Goal: Transaction & Acquisition: Purchase product/service

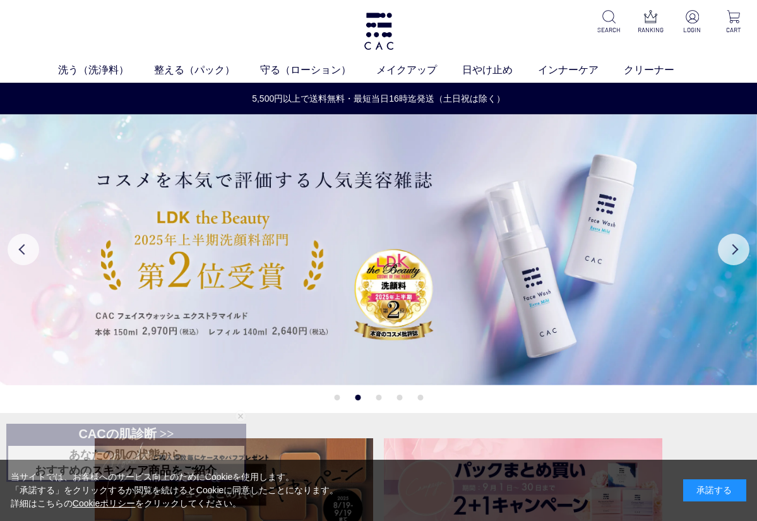
click at [703, 494] on div "承諾する" at bounding box center [714, 490] width 63 height 22
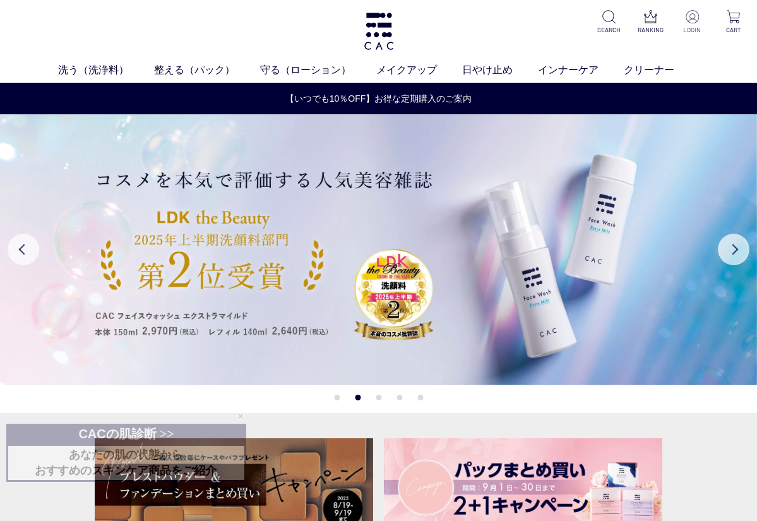
click at [693, 18] on img at bounding box center [692, 16] width 13 height 13
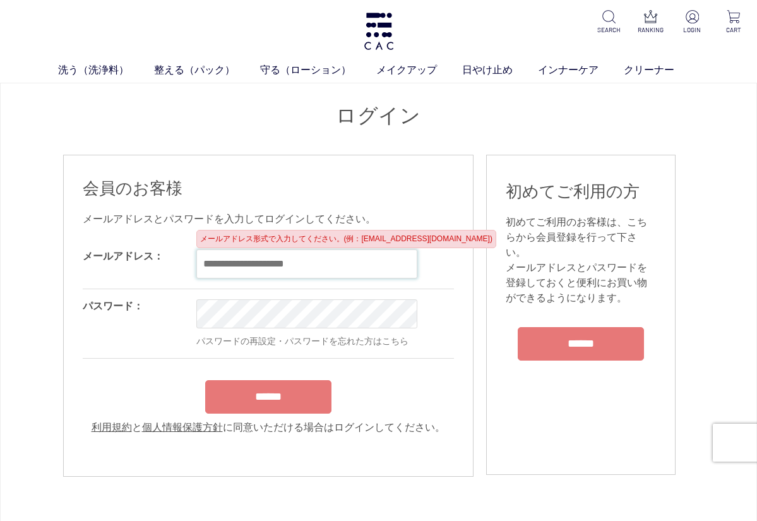
click at [344, 270] on input "email" at bounding box center [306, 263] width 221 height 29
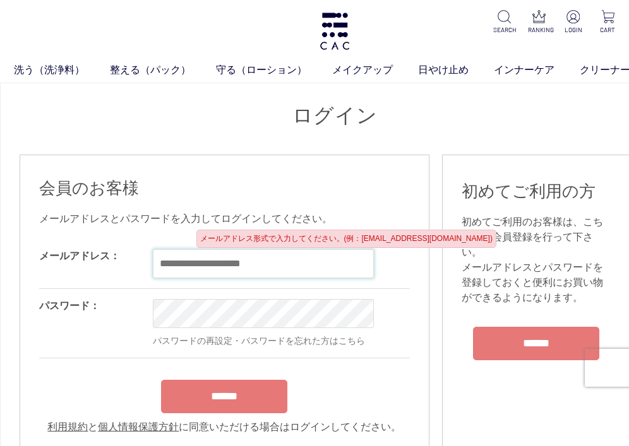
click at [227, 272] on input "email" at bounding box center [263, 263] width 221 height 29
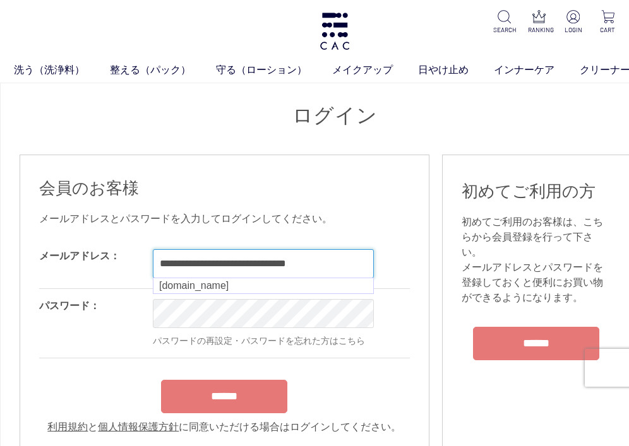
type input "**********"
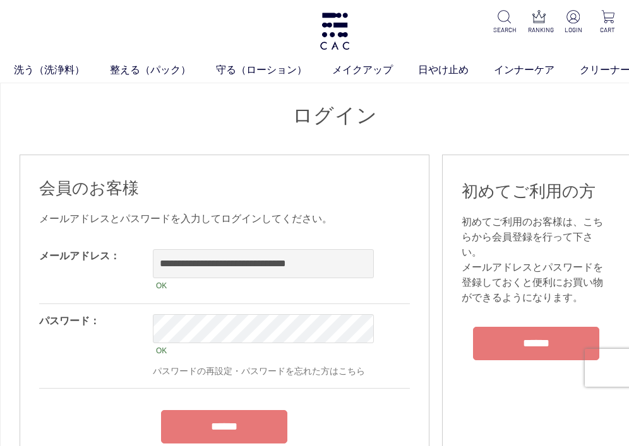
click at [264, 423] on input "******" at bounding box center [224, 426] width 126 height 33
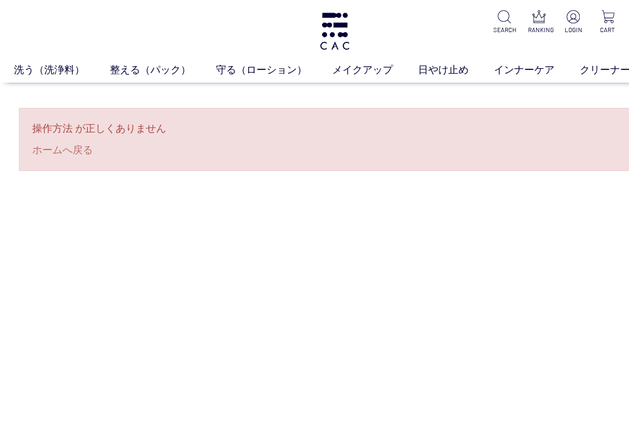
click at [80, 149] on link "ホームへ戻る" at bounding box center [334, 150] width 605 height 15
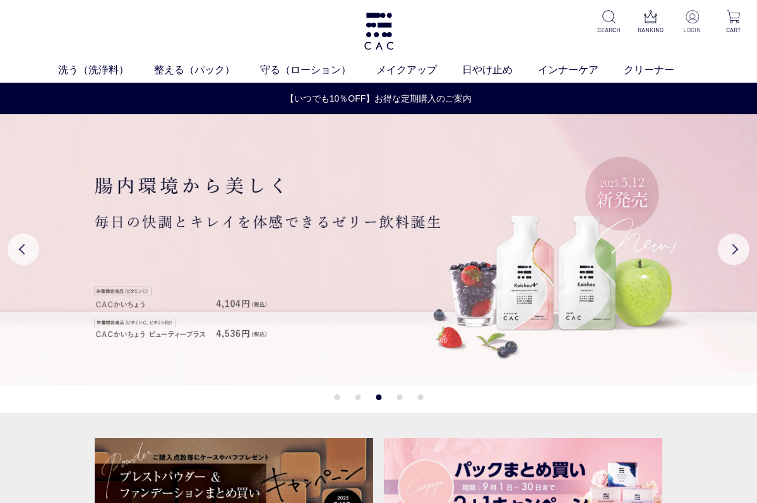
click at [628, 25] on p at bounding box center [692, 17] width 27 height 15
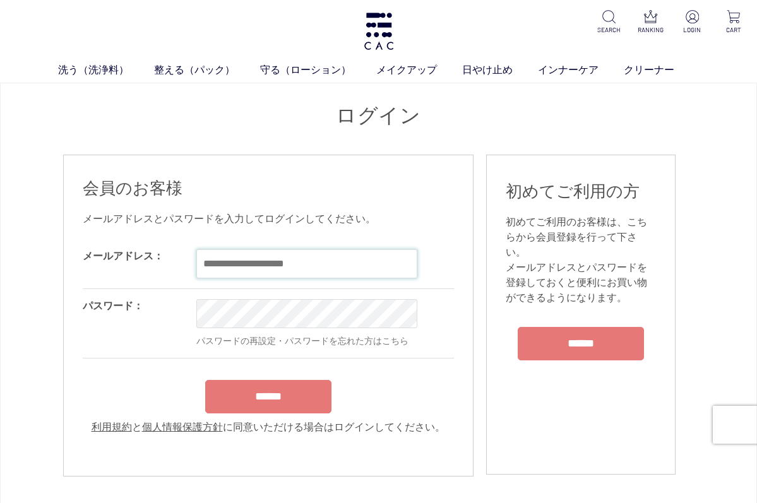
click at [263, 270] on input "email" at bounding box center [306, 263] width 221 height 29
type input "**********"
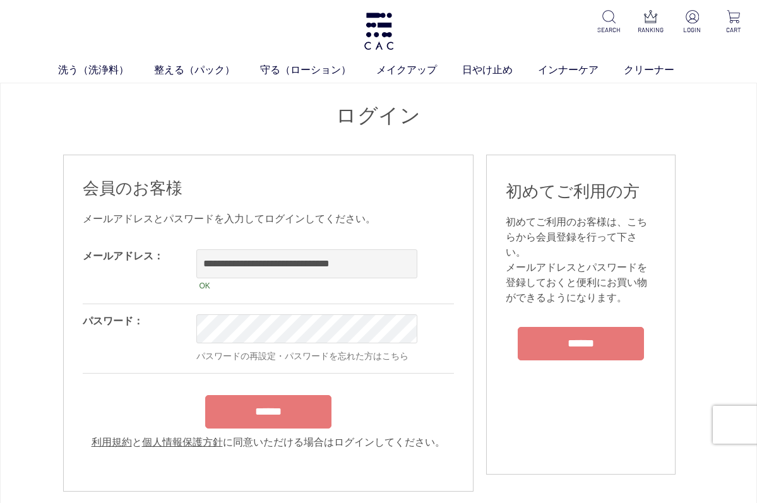
click at [311, 426] on input "******" at bounding box center [268, 411] width 126 height 33
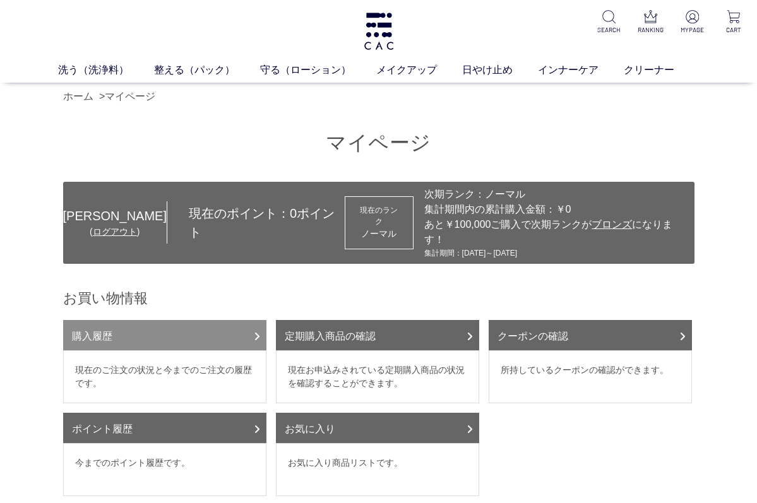
click at [97, 320] on link "購入履歴" at bounding box center [164, 335] width 203 height 30
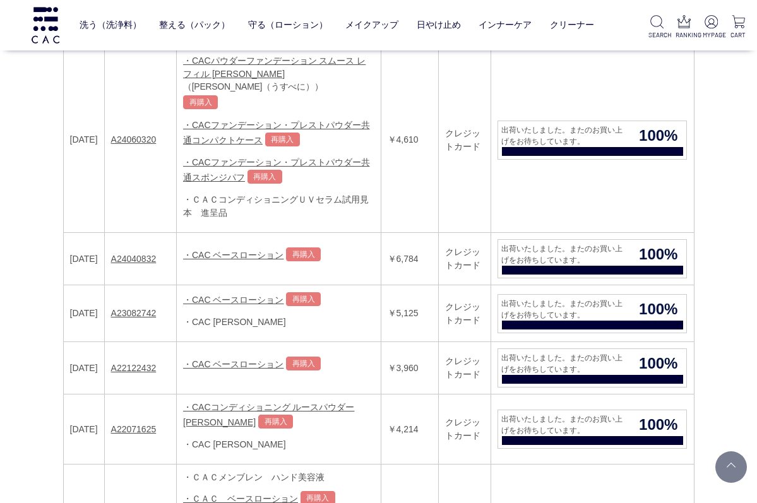
scroll to position [285, 0]
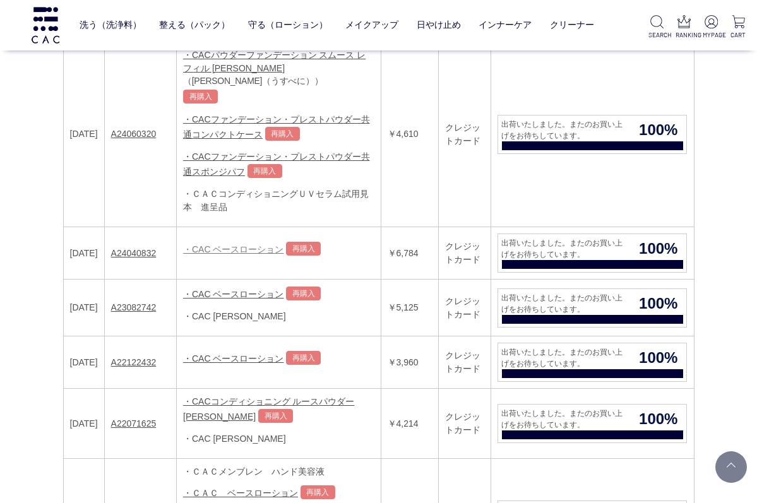
click at [284, 249] on link "・CAC ベースローション" at bounding box center [233, 249] width 100 height 10
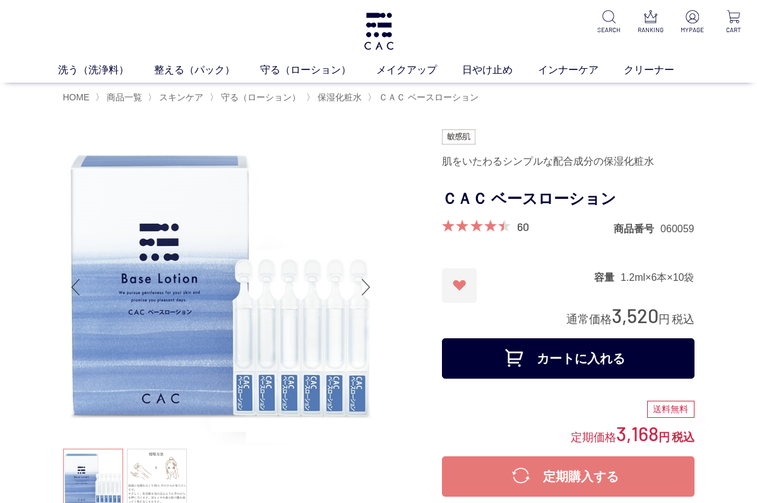
click at [512, 362] on button "カートに入れる" at bounding box center [568, 358] width 253 height 40
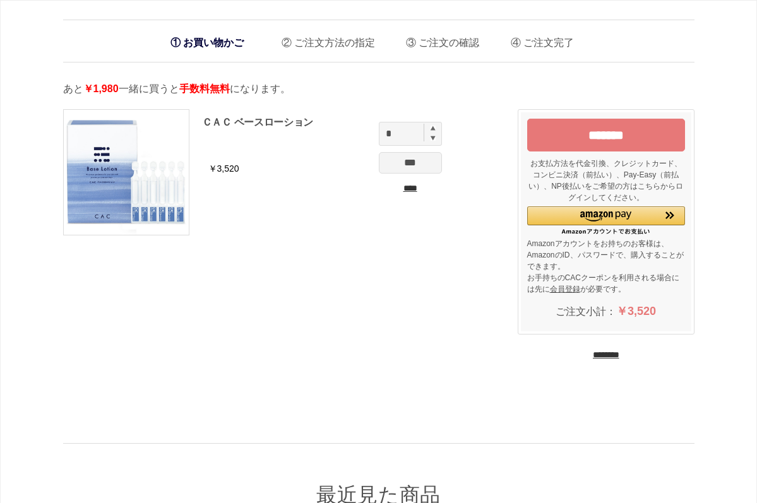
click at [619, 352] on input "********" at bounding box center [606, 355] width 27 height 12
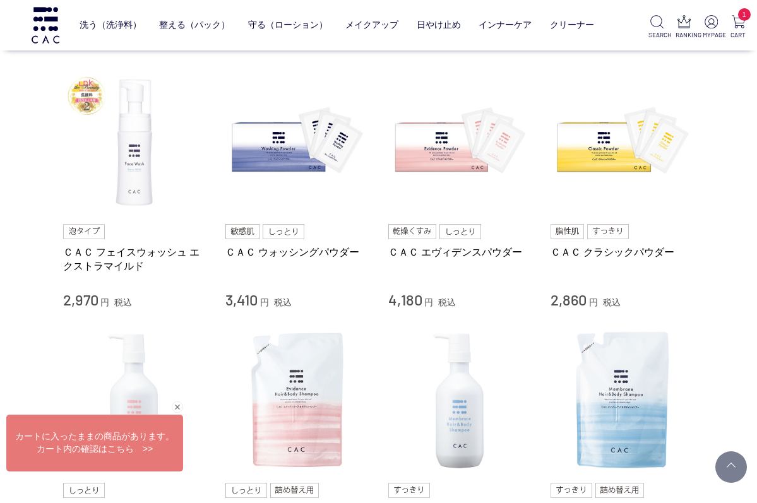
scroll to position [720, 0]
click at [141, 176] on img at bounding box center [135, 143] width 144 height 144
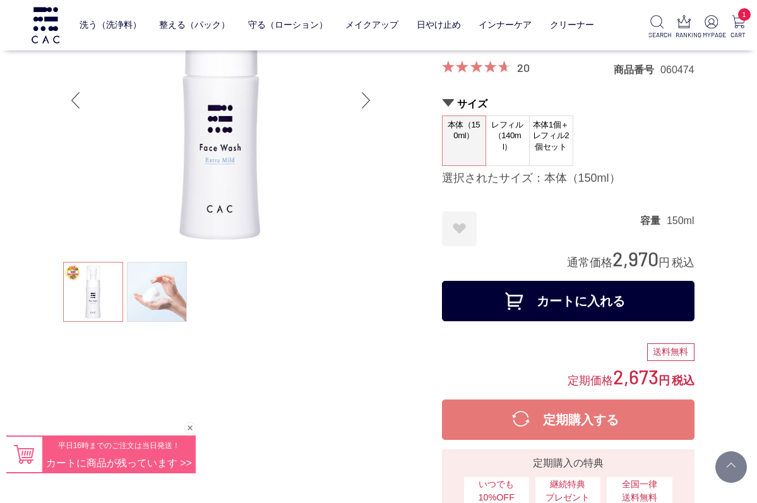
scroll to position [107, 0]
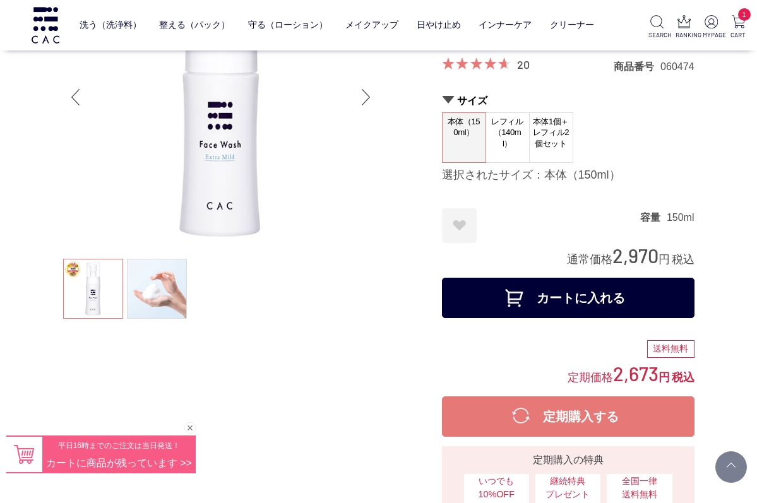
click at [176, 249] on img at bounding box center [221, 97] width 316 height 316
click at [362, 103] on div "Next slide" at bounding box center [366, 97] width 25 height 51
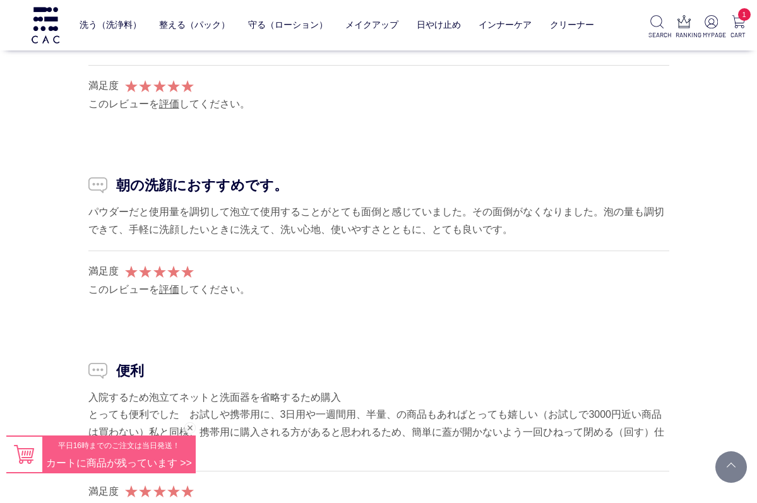
scroll to position [13135, 0]
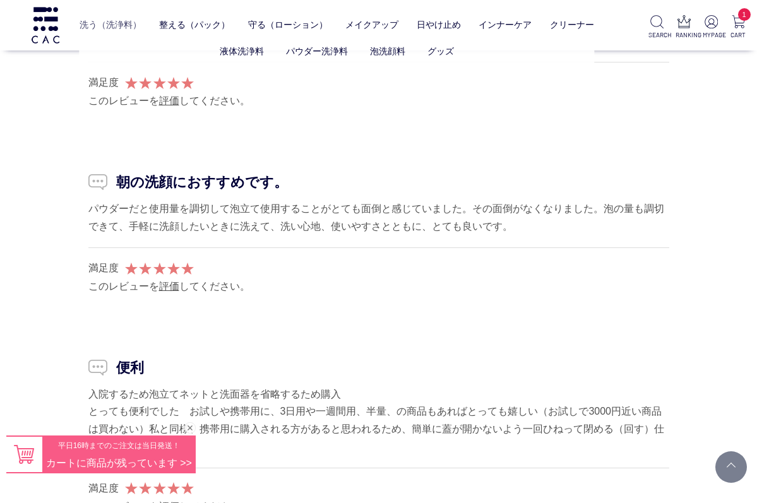
click at [134, 25] on link "洗う（洗浄料）" at bounding box center [111, 25] width 62 height 30
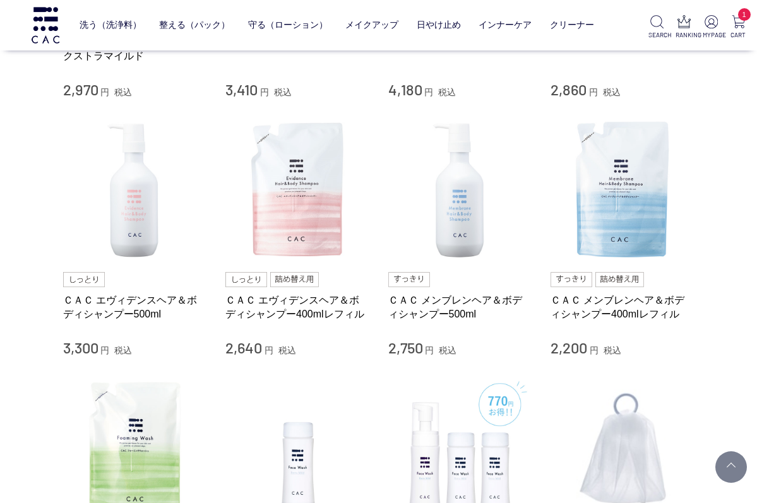
scroll to position [485, 0]
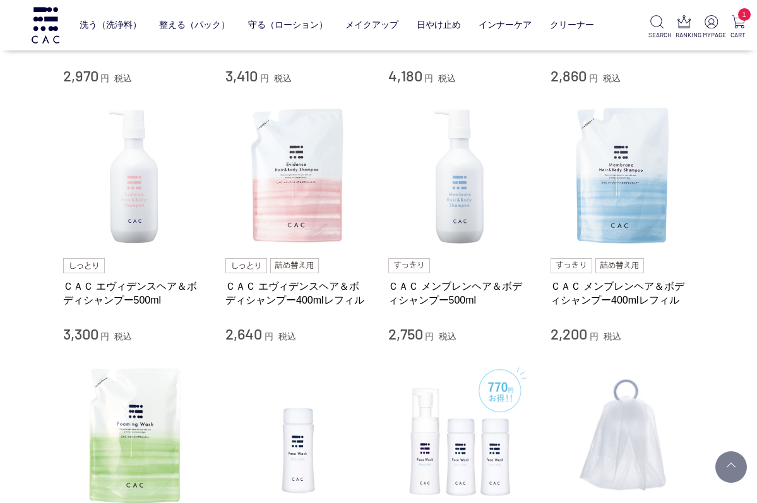
click at [406, 313] on div "ＣＡＣ メンブレンヘア＆ボディシャンプー500ml" at bounding box center [460, 300] width 144 height 40
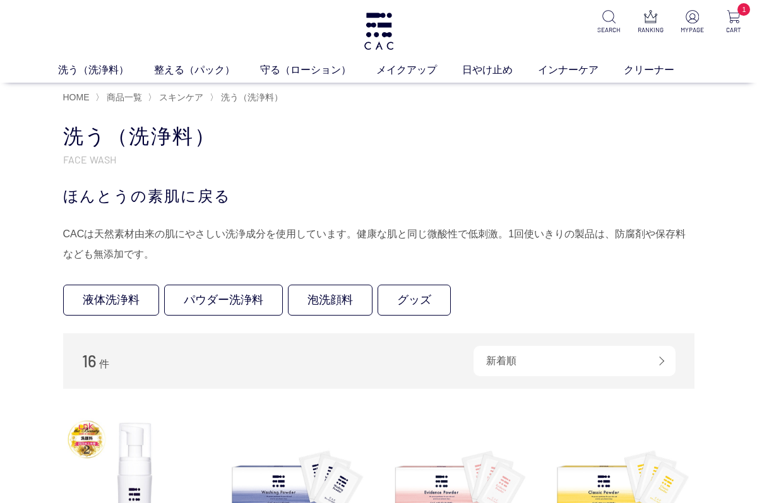
scroll to position [0, 0]
click at [208, 68] on link "整える（パック）" at bounding box center [207, 70] width 106 height 15
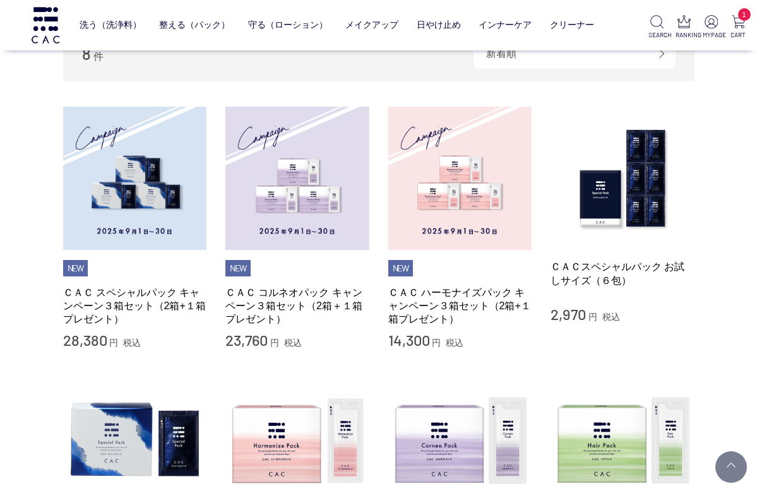
scroll to position [229, 0]
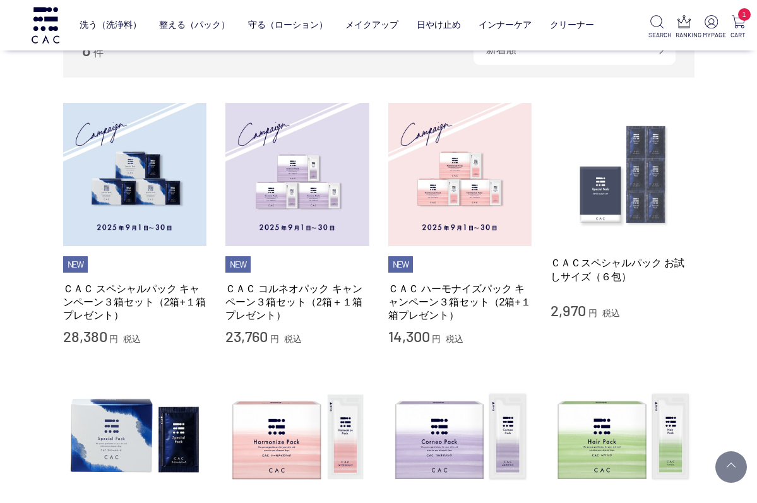
click at [638, 213] on img at bounding box center [623, 175] width 144 height 144
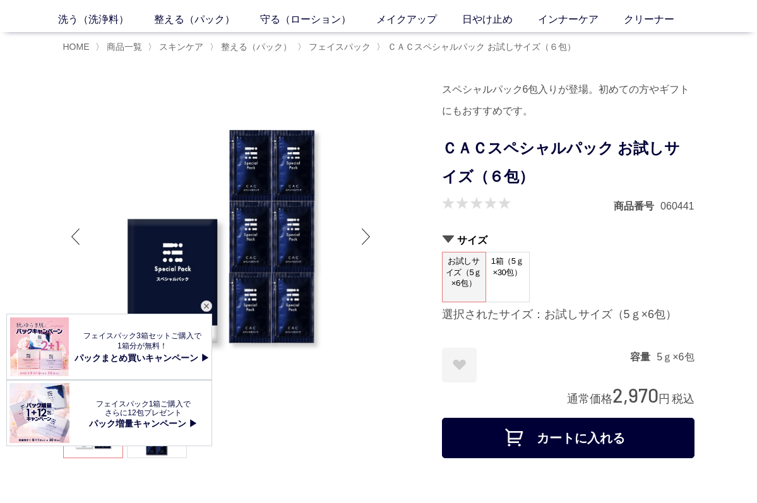
scroll to position [33, 0]
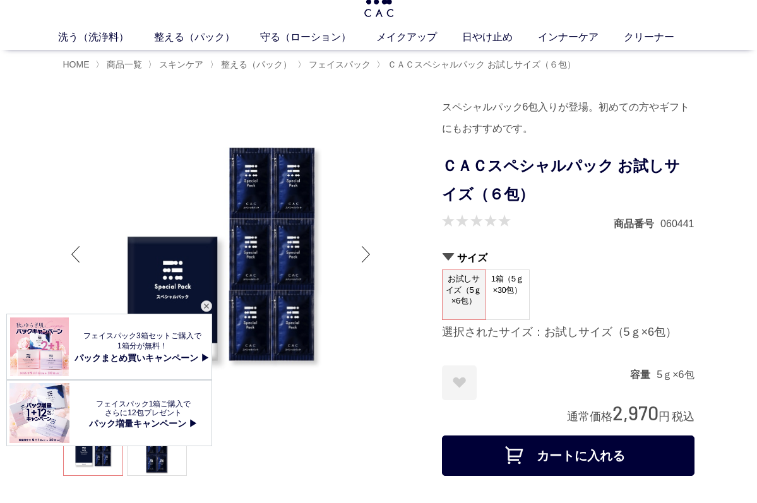
click at [363, 252] on div "Next slide" at bounding box center [366, 254] width 25 height 51
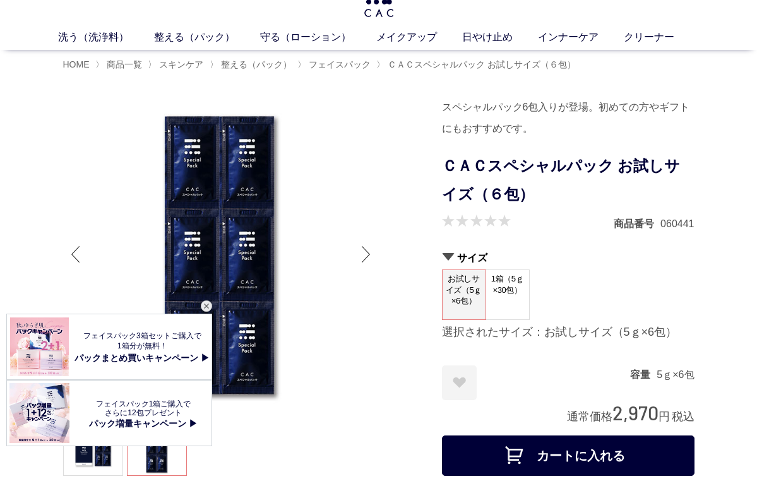
click at [363, 252] on div "Next slide" at bounding box center [366, 254] width 25 height 51
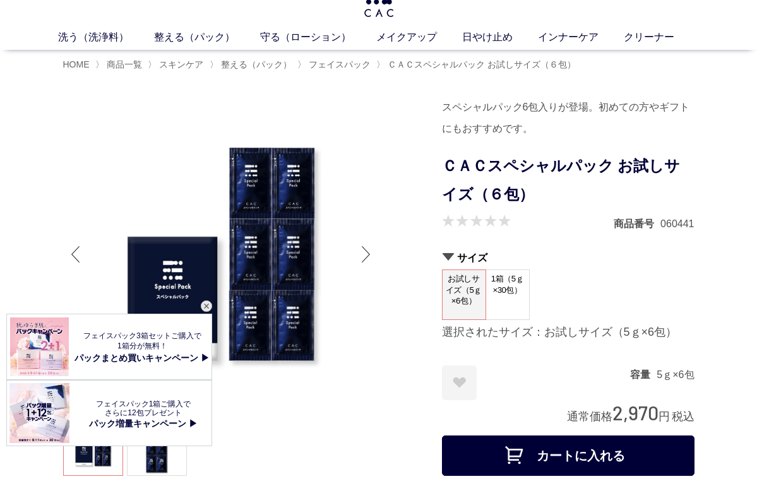
click at [363, 252] on div "Next slide" at bounding box center [366, 254] width 25 height 51
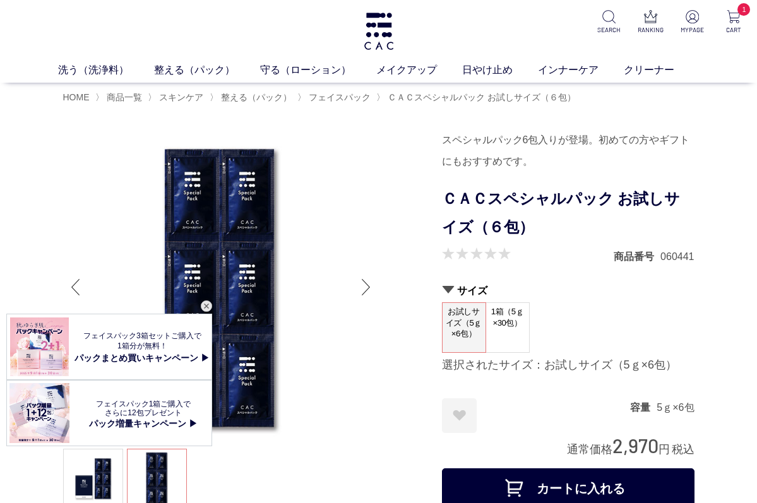
scroll to position [0, 0]
click at [418, 67] on link "メイクアップ" at bounding box center [419, 70] width 86 height 15
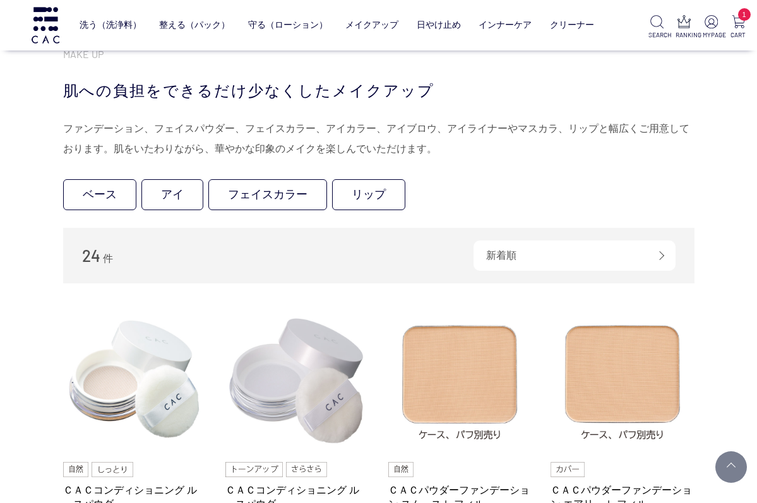
scroll to position [242, 0]
click at [385, 196] on link "リップ" at bounding box center [368, 194] width 73 height 31
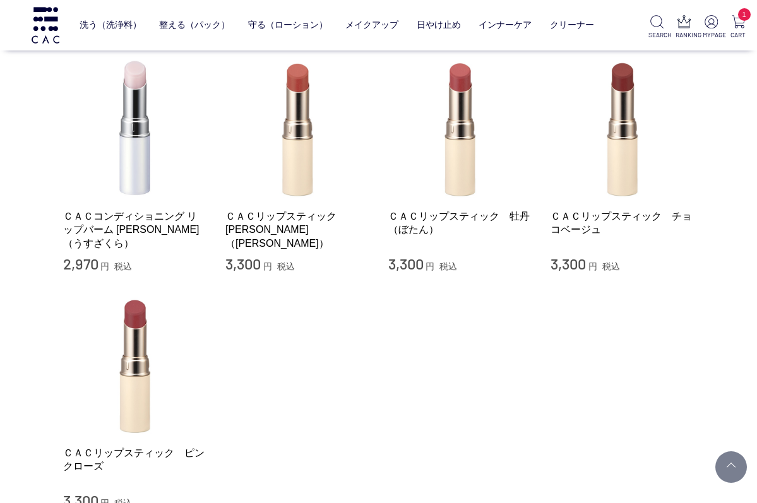
scroll to position [105, 0]
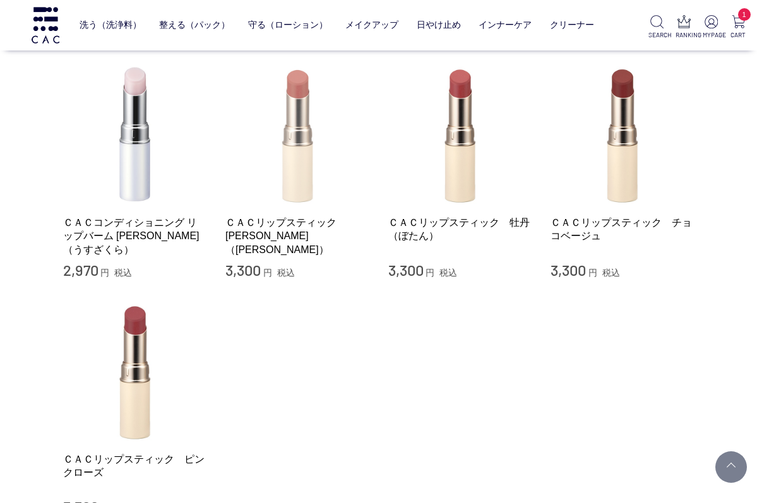
click at [297, 167] on img at bounding box center [297, 135] width 144 height 144
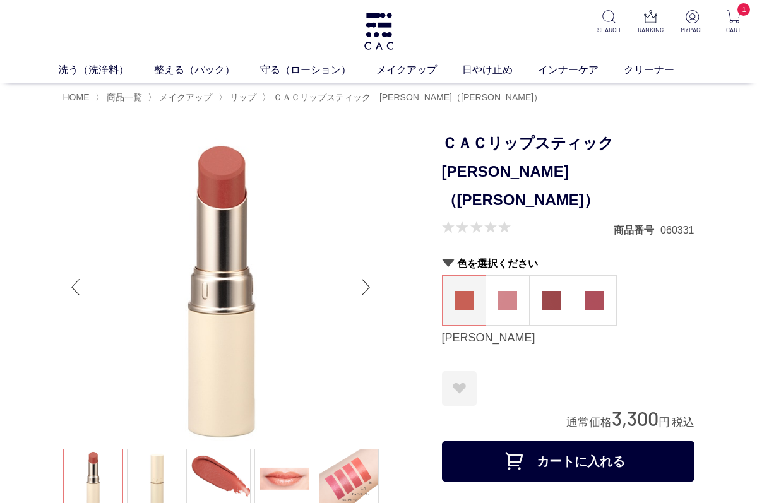
click at [501, 291] on img at bounding box center [507, 300] width 19 height 19
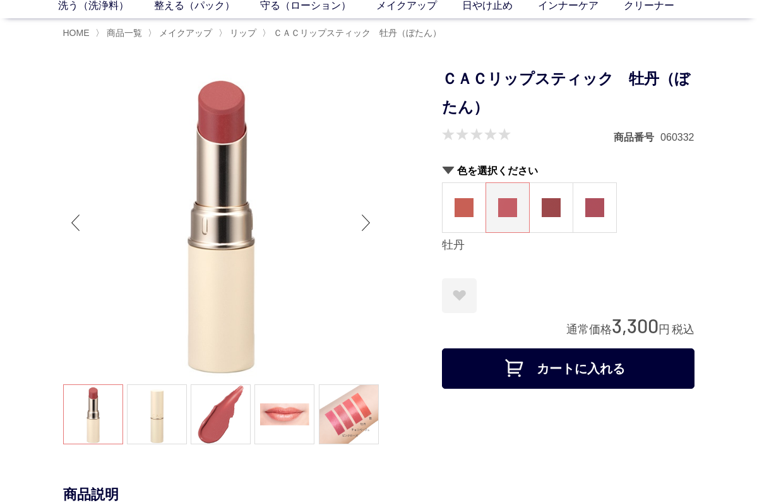
scroll to position [66, 0]
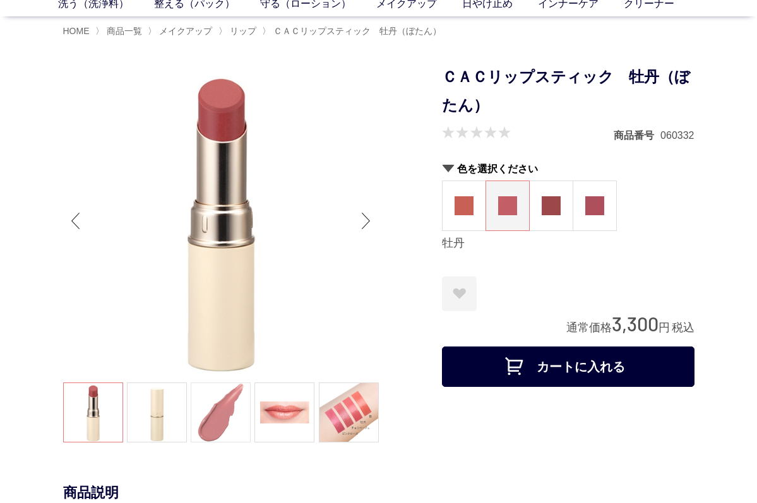
click at [213, 434] on link at bounding box center [221, 413] width 60 height 60
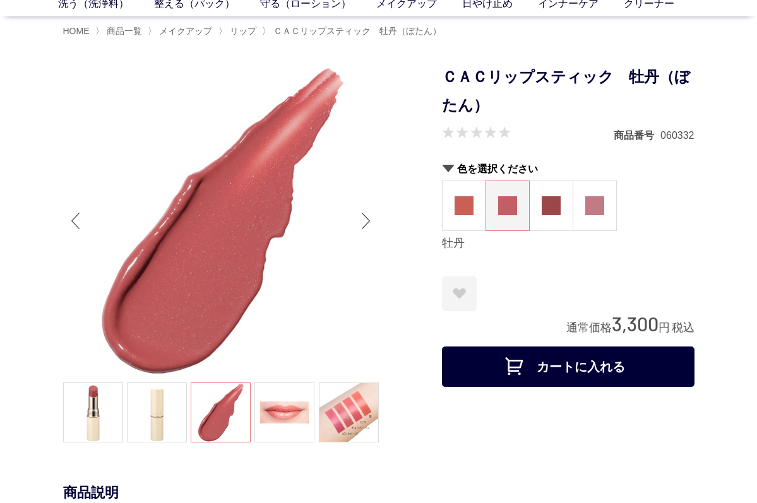
click at [599, 208] on img at bounding box center [594, 205] width 19 height 19
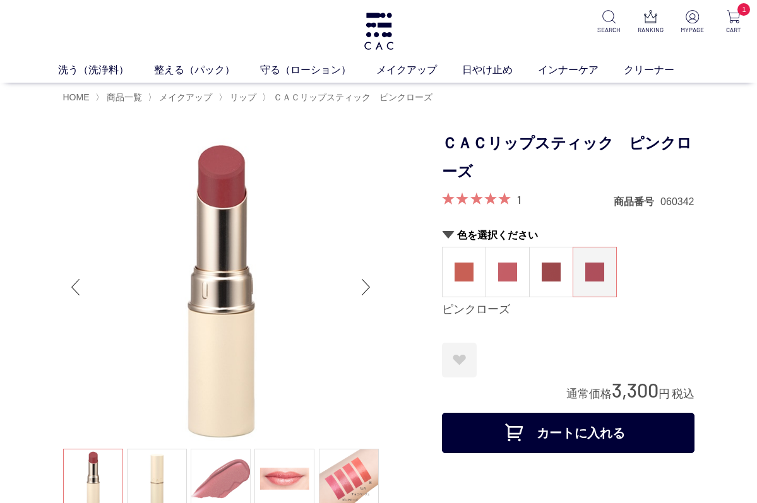
click at [239, 472] on link at bounding box center [221, 479] width 60 height 60
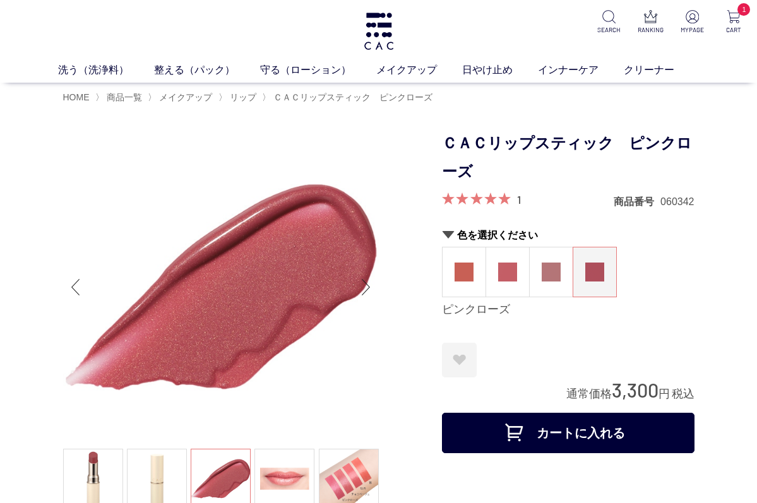
click at [552, 268] on img at bounding box center [551, 272] width 19 height 19
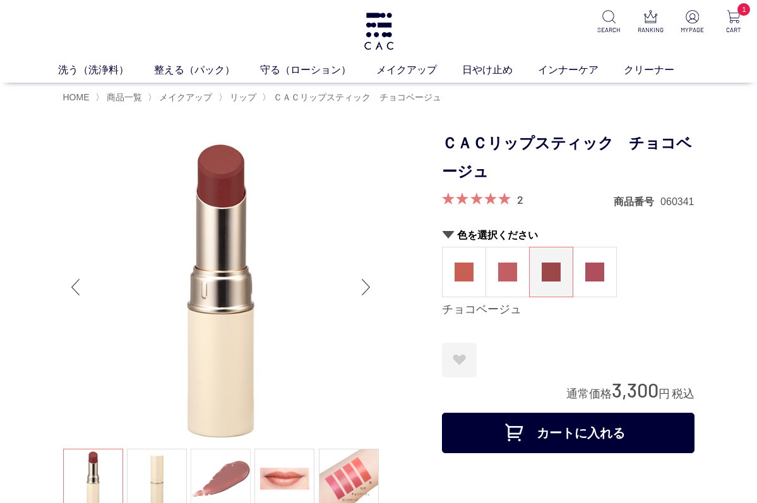
click at [215, 479] on link at bounding box center [221, 479] width 60 height 60
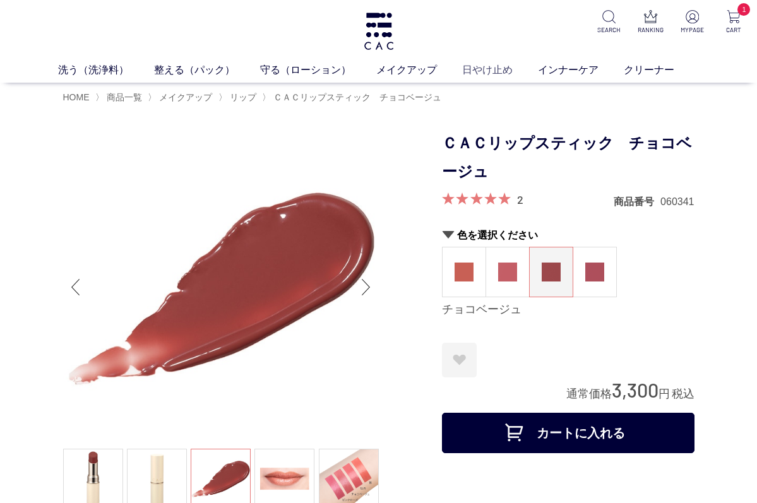
click at [498, 73] on link "日やけ止め" at bounding box center [500, 70] width 76 height 15
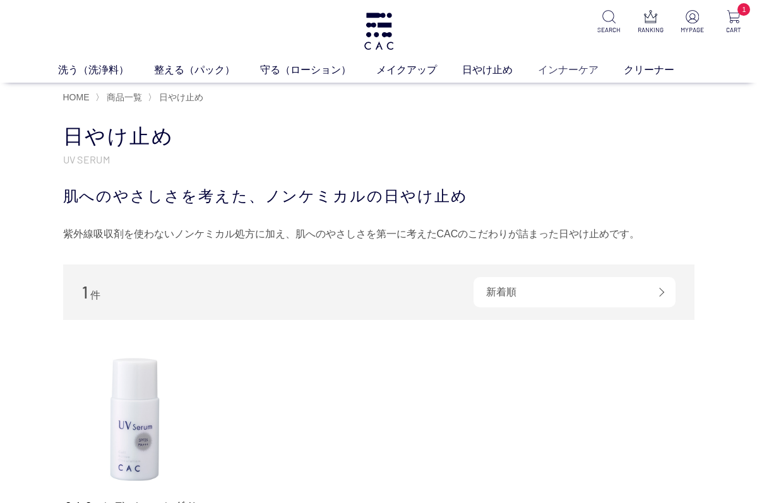
click at [578, 64] on link "インナーケア" at bounding box center [581, 70] width 86 height 15
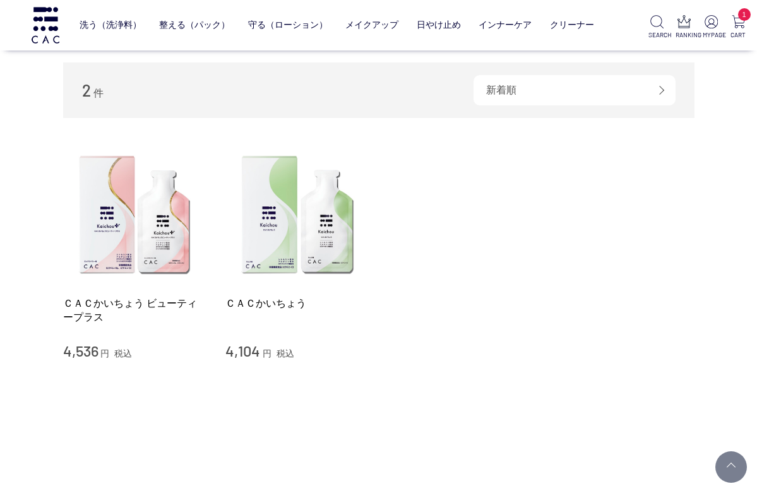
scroll to position [124, 0]
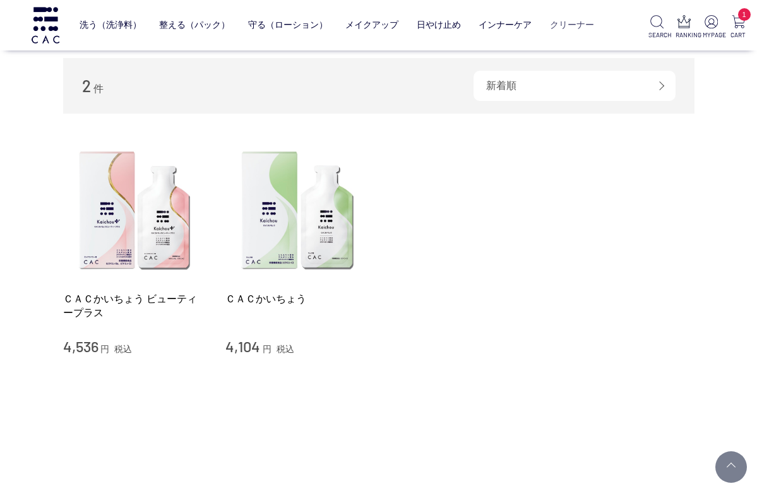
click at [578, 27] on link "クリーナー" at bounding box center [572, 25] width 44 height 30
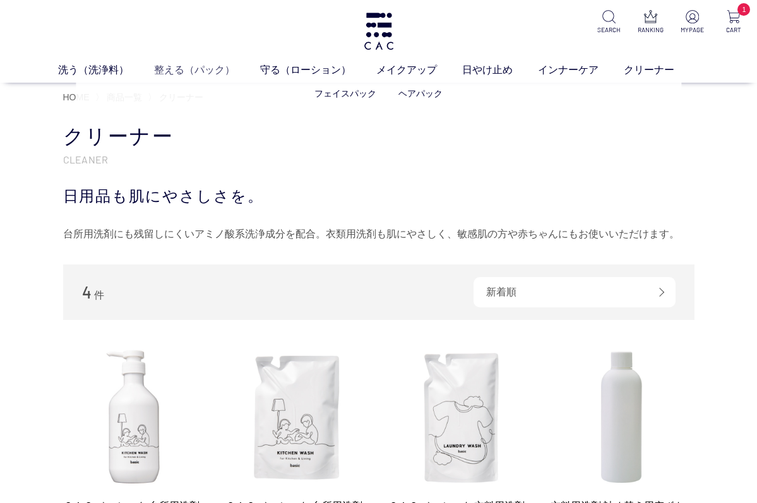
click at [184, 65] on link "整える（パック）" at bounding box center [207, 70] width 106 height 15
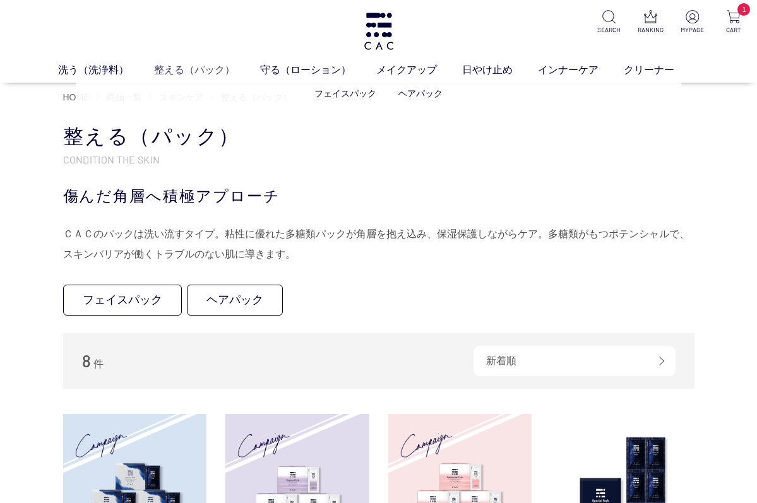
click at [178, 70] on link "整える（パック）" at bounding box center [207, 70] width 106 height 15
click at [100, 76] on link "洗う（洗浄料）" at bounding box center [106, 70] width 96 height 15
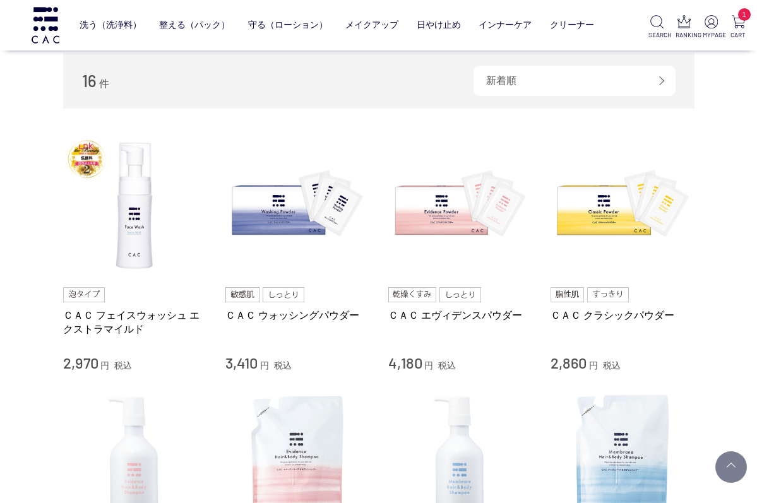
scroll to position [201, 0]
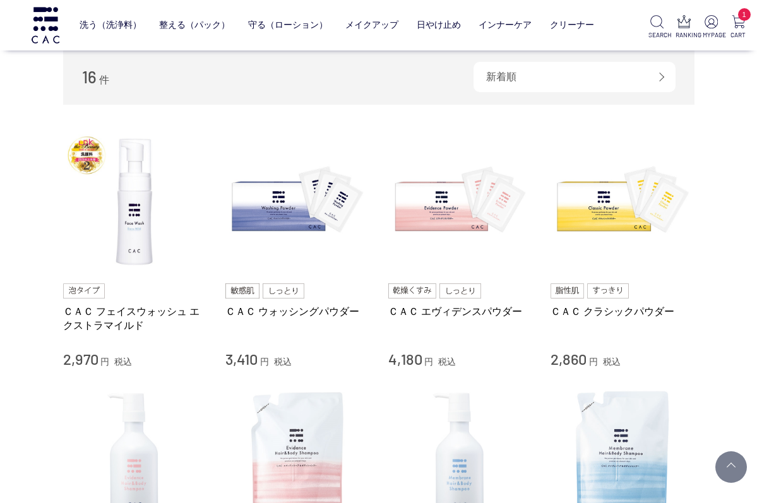
click at [485, 329] on div "ＣＡＣ エヴィデンスパウダー" at bounding box center [460, 325] width 144 height 40
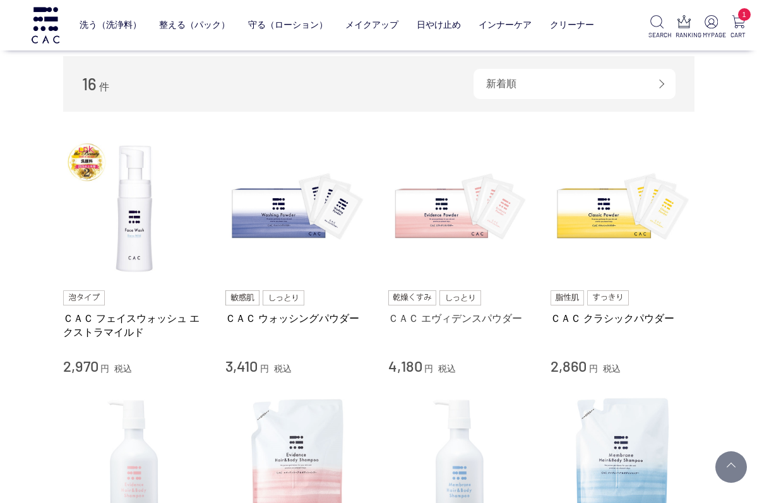
scroll to position [193, 0]
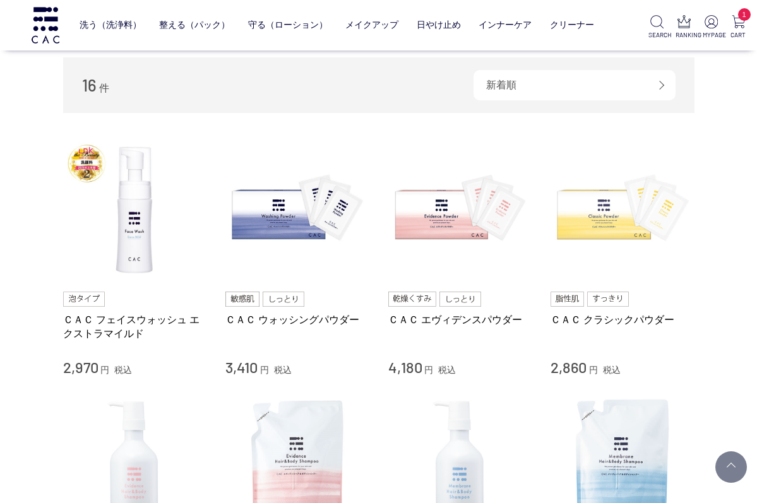
click at [607, 204] on img at bounding box center [623, 210] width 144 height 144
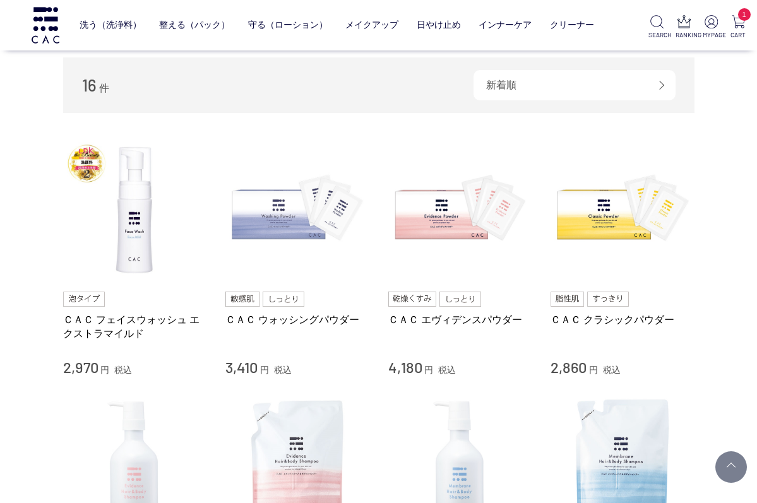
click at [285, 220] on img at bounding box center [297, 210] width 144 height 144
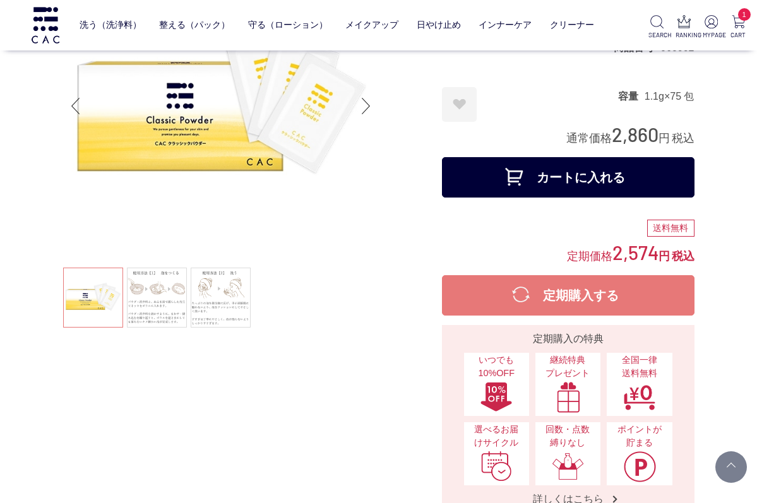
scroll to position [104, 0]
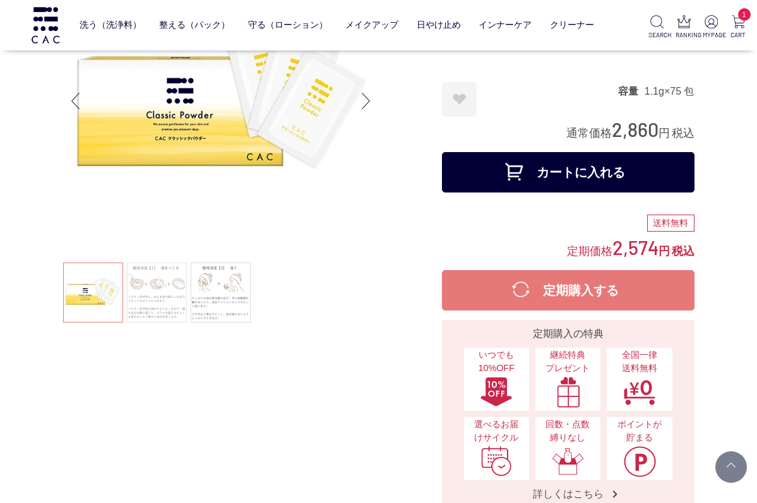
click at [170, 282] on link at bounding box center [157, 293] width 60 height 60
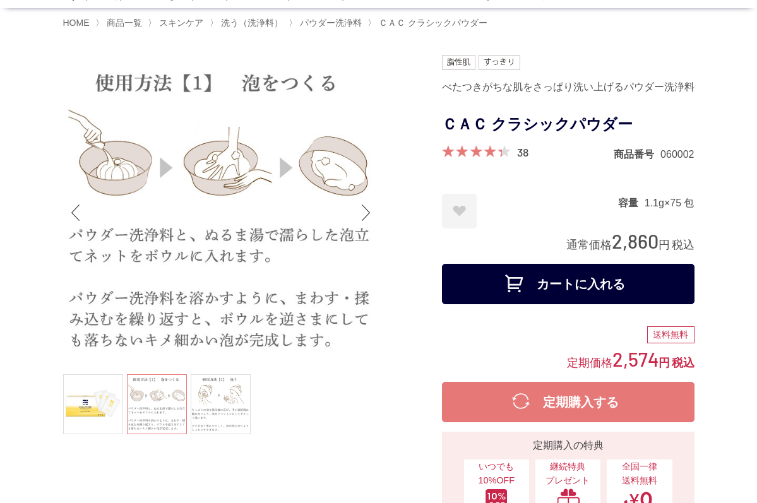
scroll to position [75, 0]
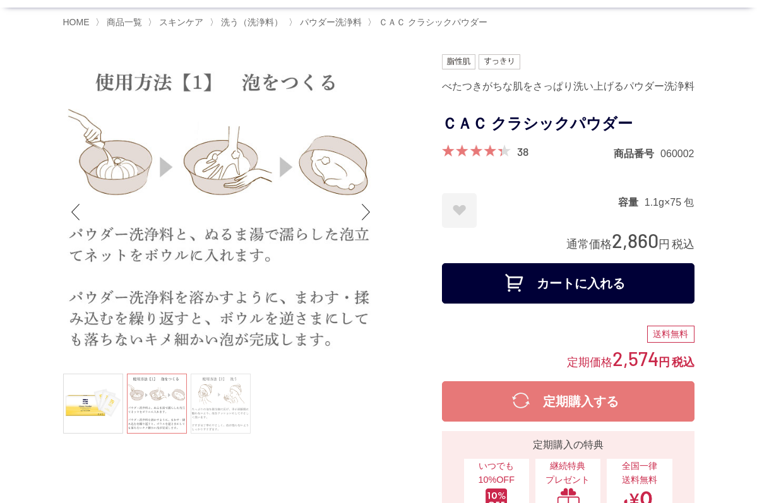
click at [218, 406] on link at bounding box center [221, 404] width 60 height 60
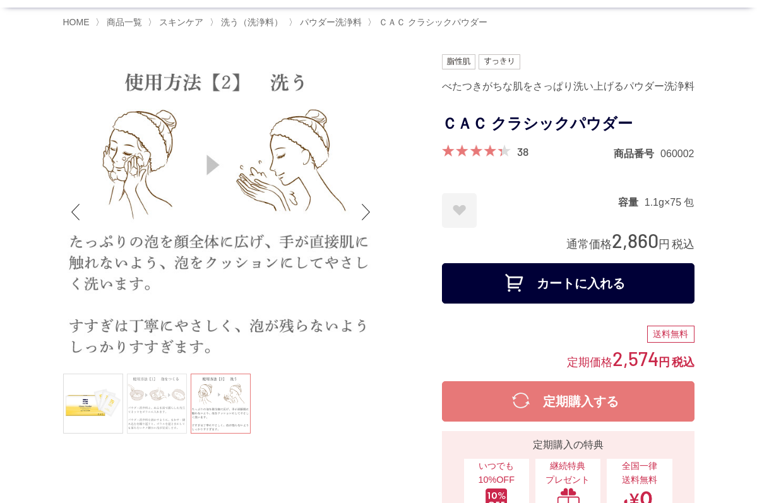
click at [176, 401] on link at bounding box center [157, 404] width 60 height 60
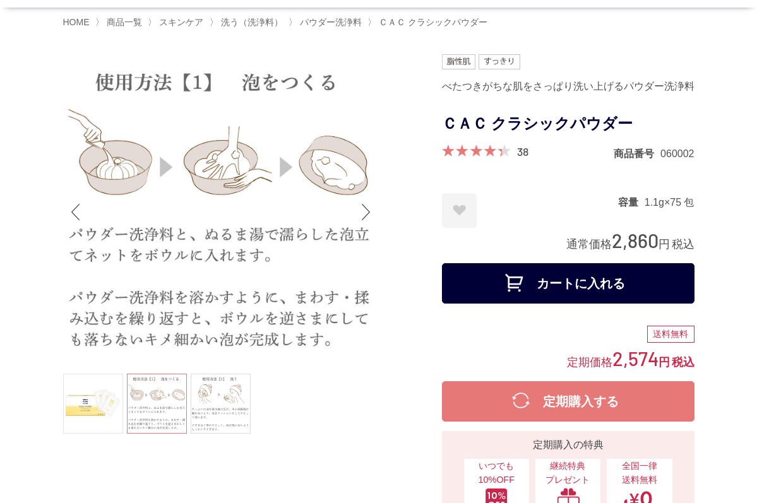
click at [104, 409] on link at bounding box center [93, 404] width 60 height 60
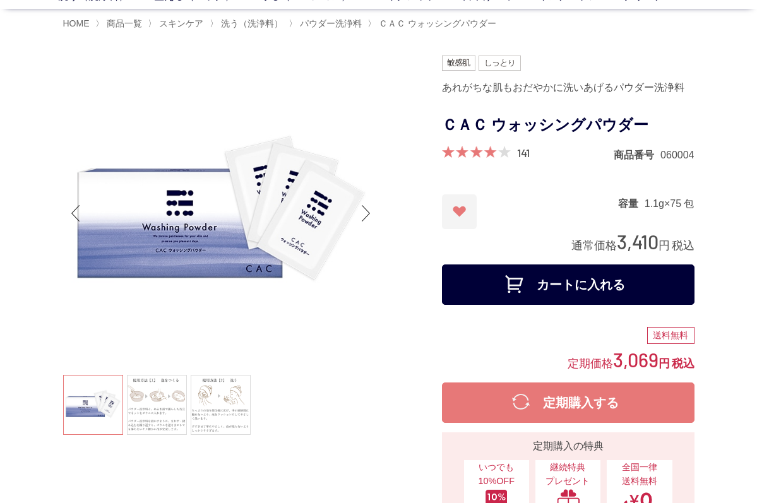
scroll to position [74, 0]
click at [155, 409] on link at bounding box center [157, 405] width 60 height 60
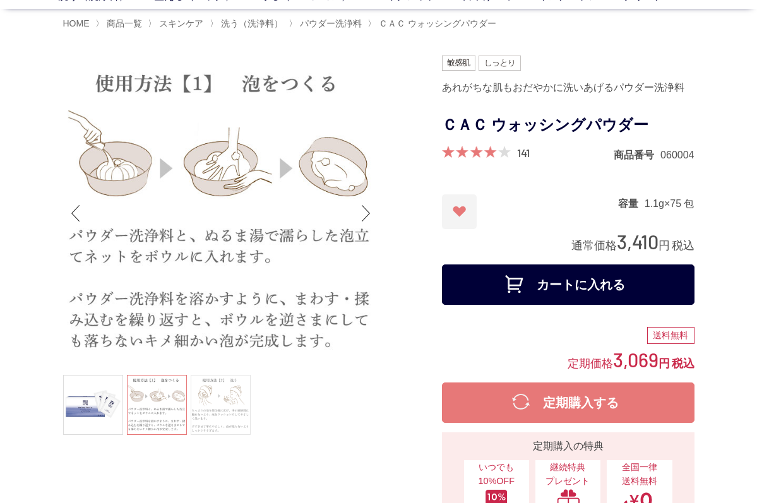
click at [231, 392] on link at bounding box center [221, 405] width 60 height 60
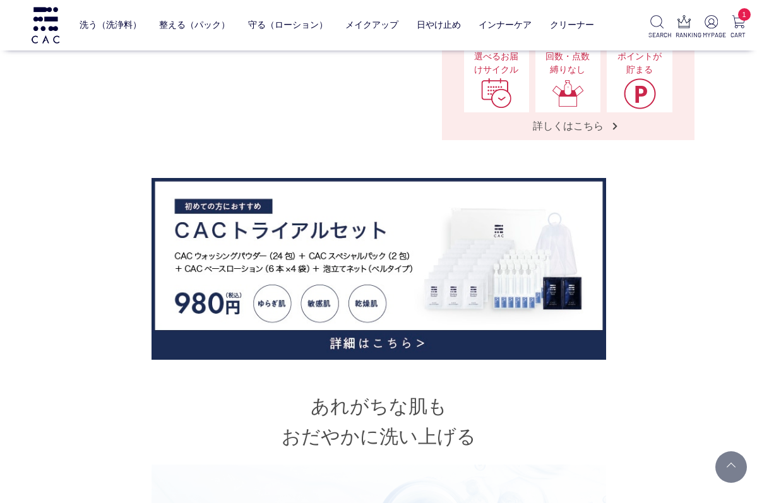
scroll to position [566, 0]
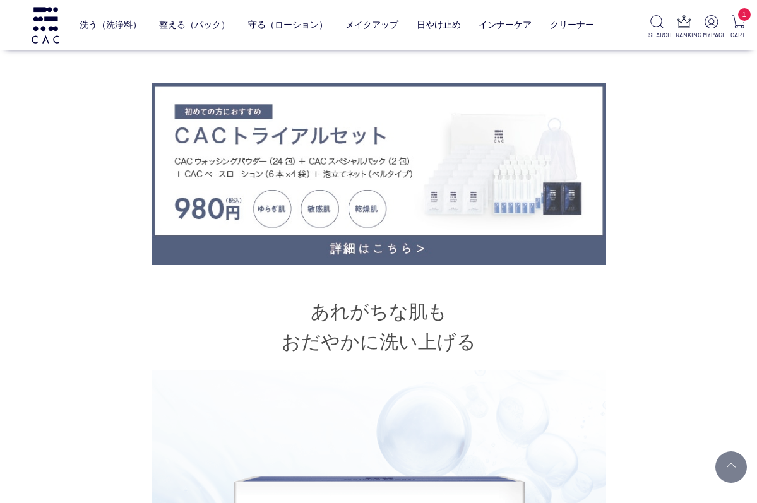
click at [323, 257] on img at bounding box center [379, 174] width 455 height 182
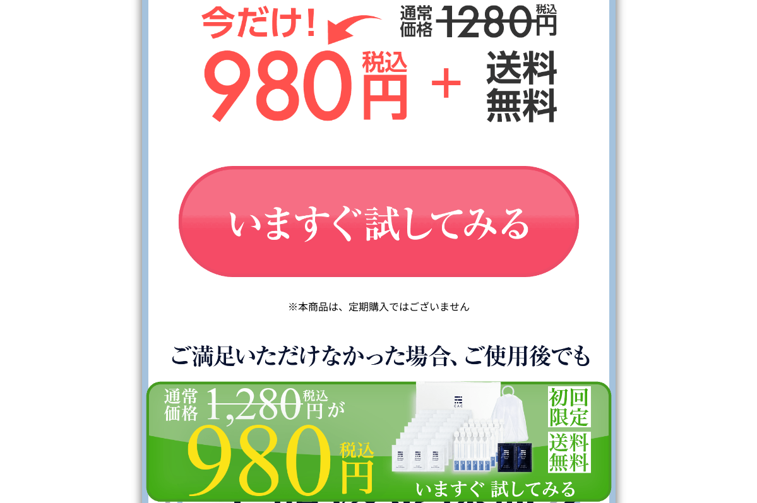
scroll to position [4903, 0]
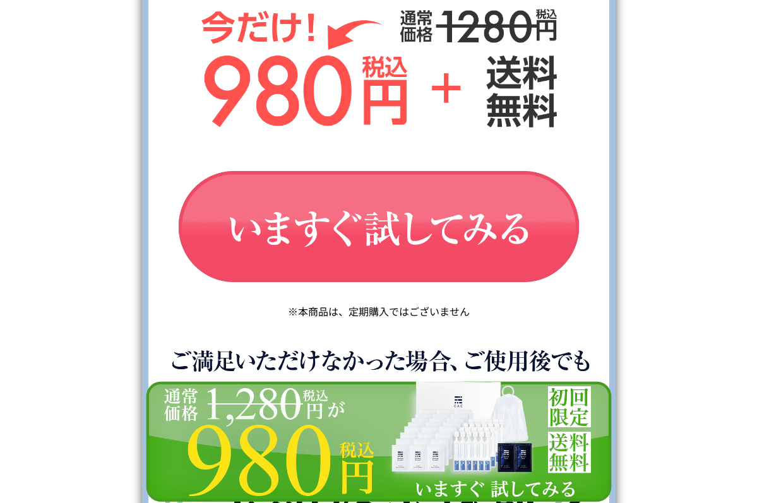
click at [398, 246] on img at bounding box center [379, 228] width 448 height 151
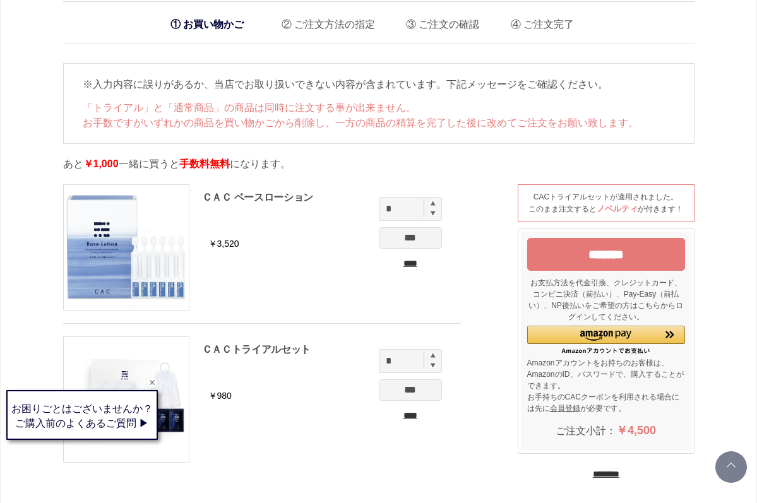
scroll to position [18, 0]
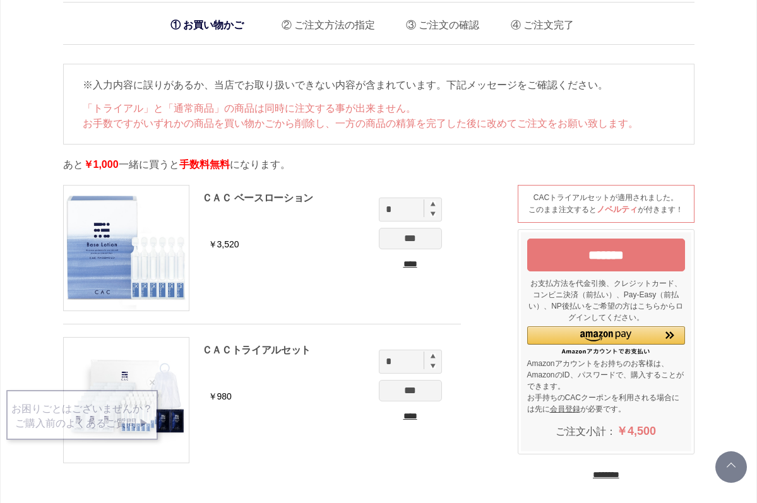
click at [415, 416] on input "****" at bounding box center [410, 416] width 63 height 13
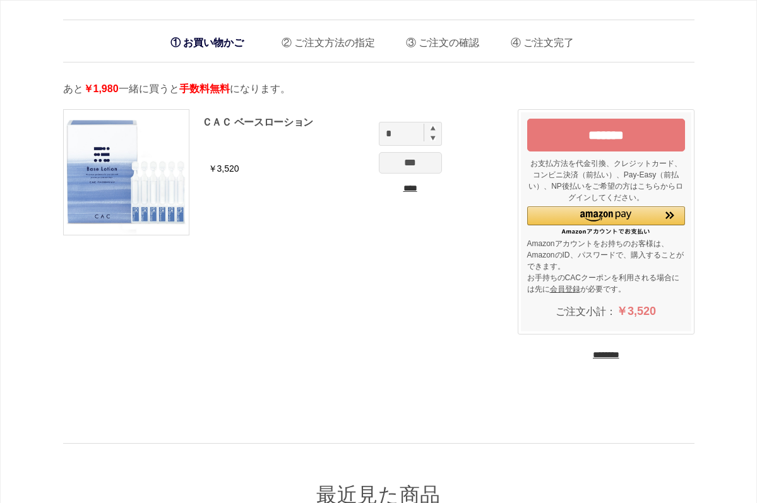
click at [594, 354] on input "********" at bounding box center [606, 355] width 27 height 12
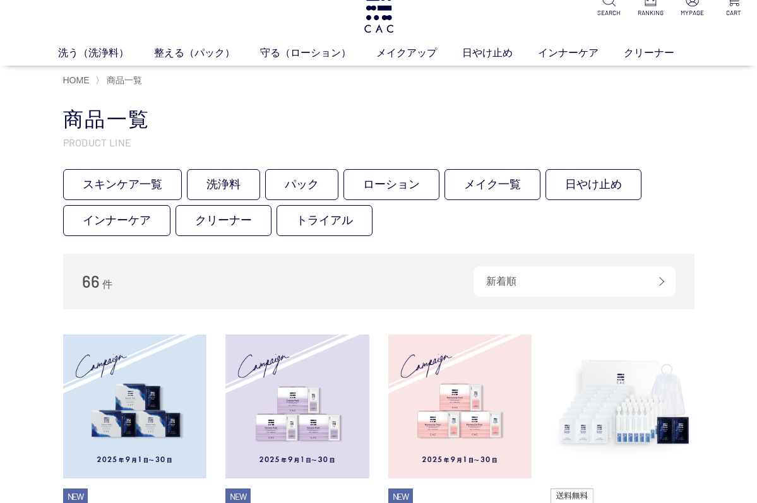
scroll to position [7, 0]
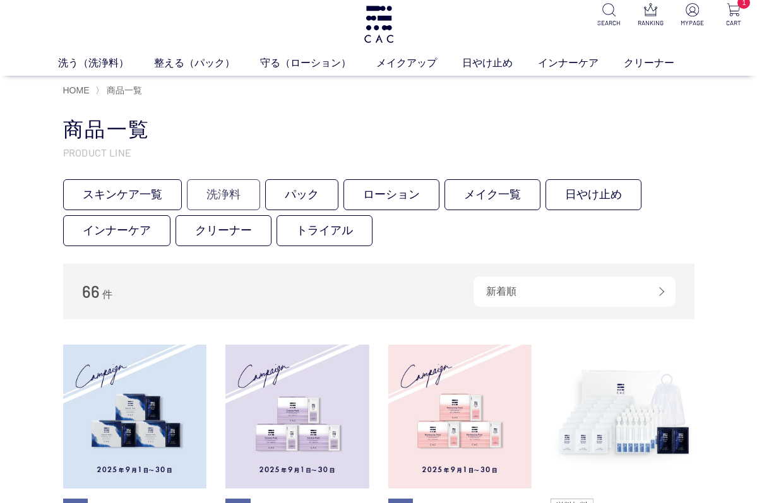
click at [227, 192] on link "洗浄料" at bounding box center [223, 194] width 73 height 31
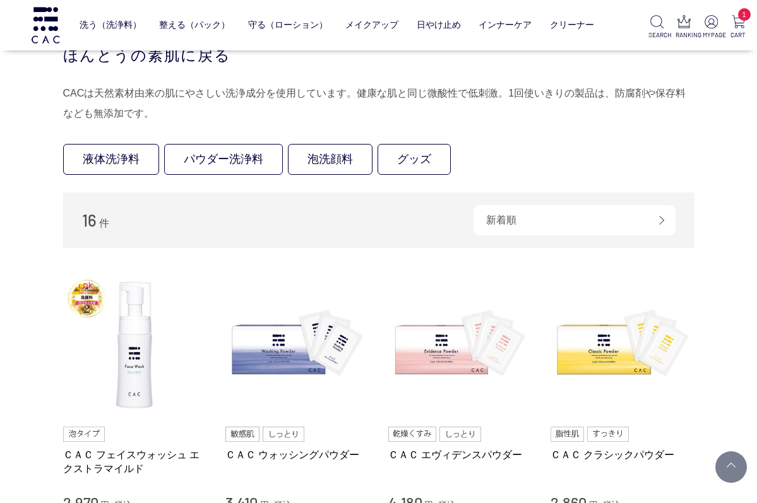
scroll to position [125, 0]
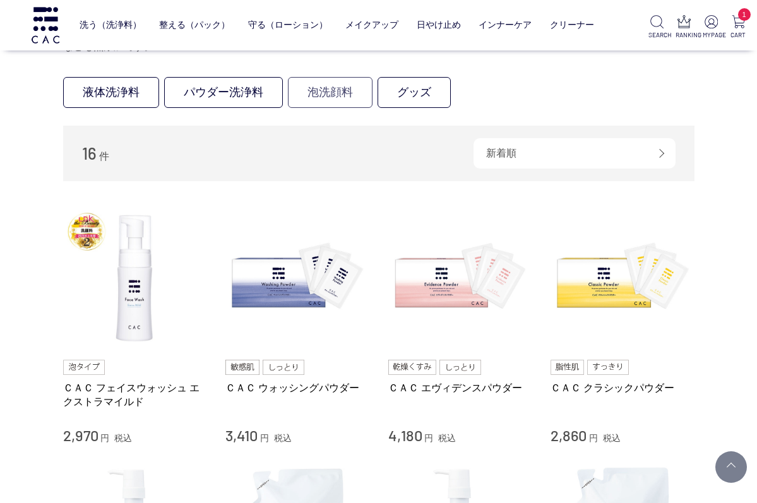
click at [350, 91] on link "泡洗顔料" at bounding box center [330, 92] width 85 height 31
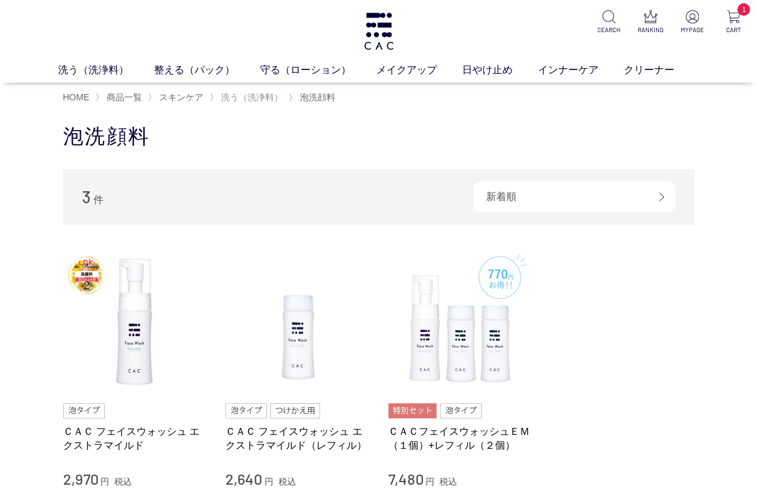
click at [234, 101] on span "洗う（洗浄料）" at bounding box center [252, 97] width 62 height 10
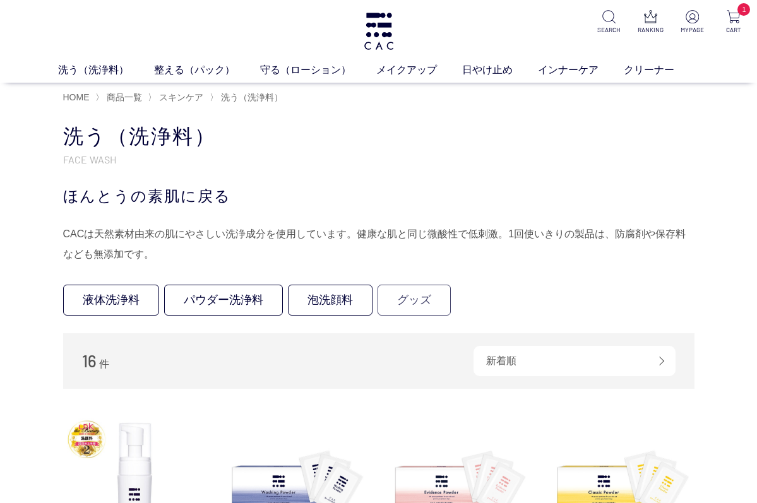
click at [399, 299] on link "グッズ" at bounding box center [414, 300] width 73 height 31
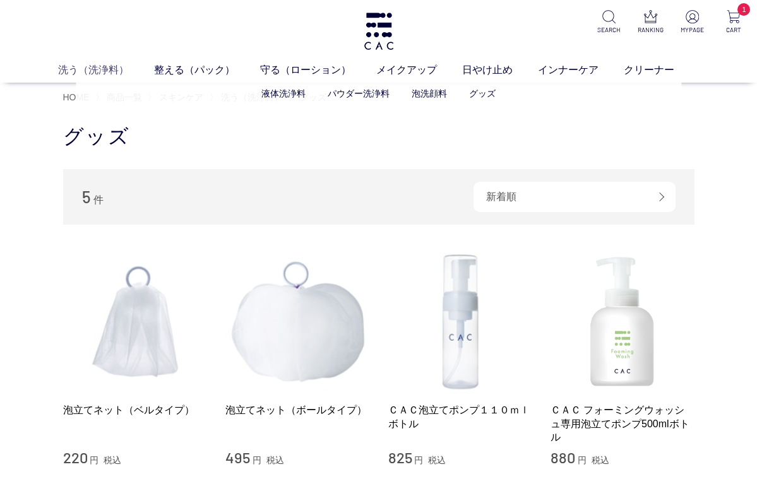
click at [102, 64] on link "洗う（洗浄料）" at bounding box center [106, 70] width 96 height 15
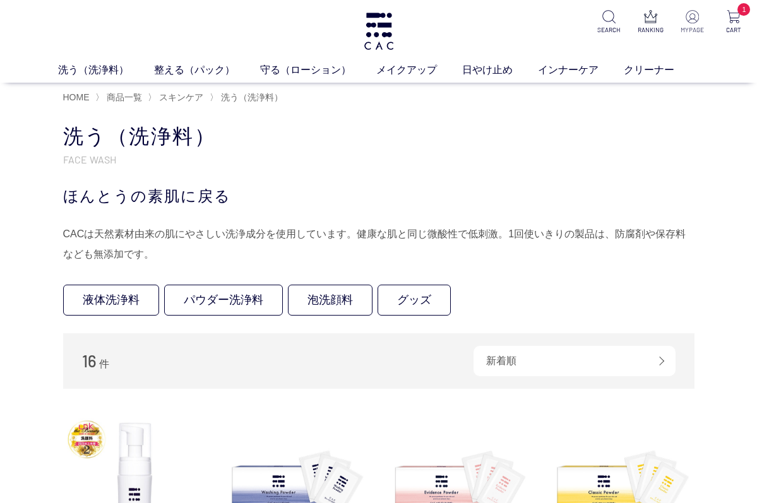
click at [693, 19] on img at bounding box center [692, 16] width 13 height 13
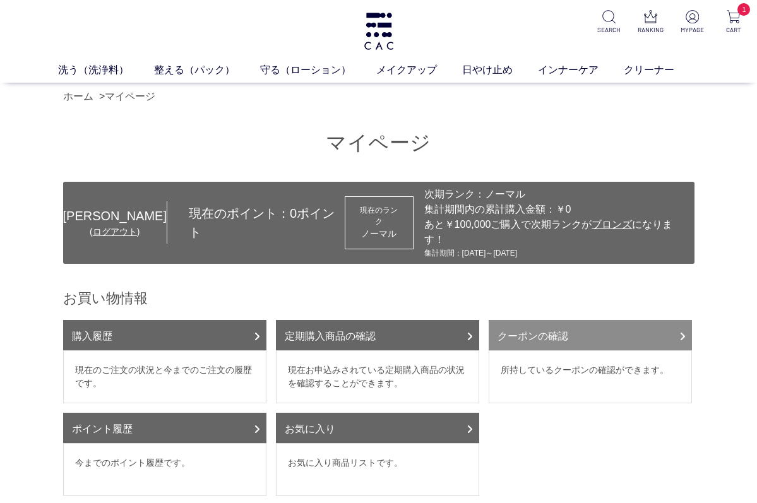
click at [547, 321] on link "クーポンの確認" at bounding box center [590, 335] width 203 height 30
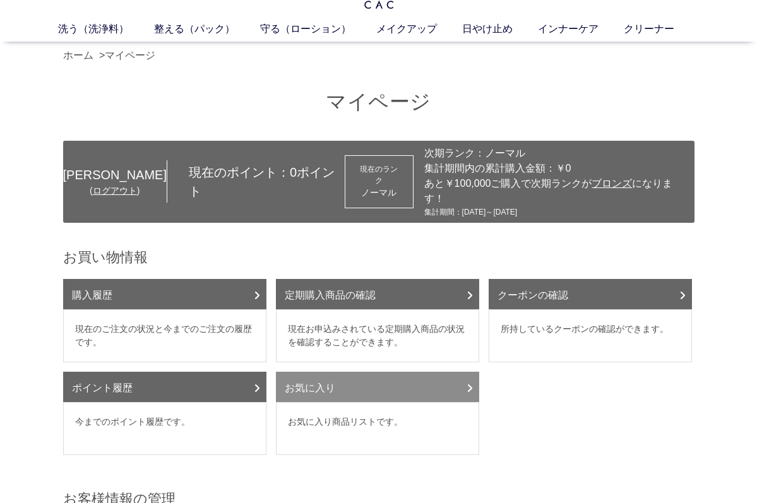
scroll to position [42, 0]
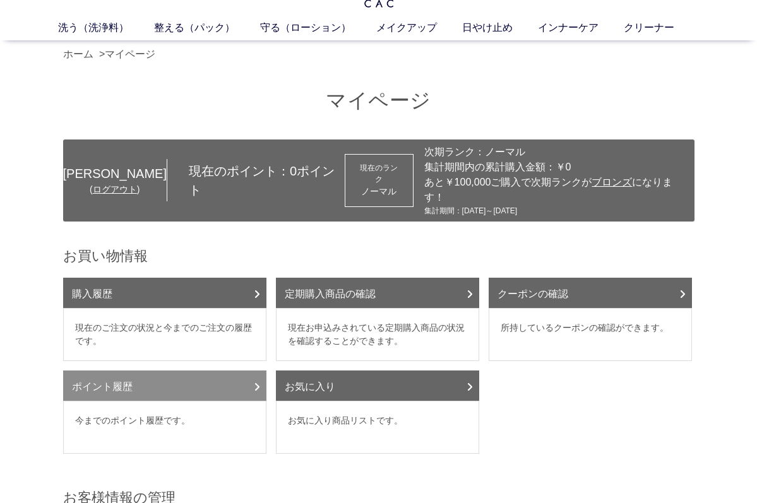
click at [131, 373] on link "ポイント履歴" at bounding box center [164, 386] width 203 height 30
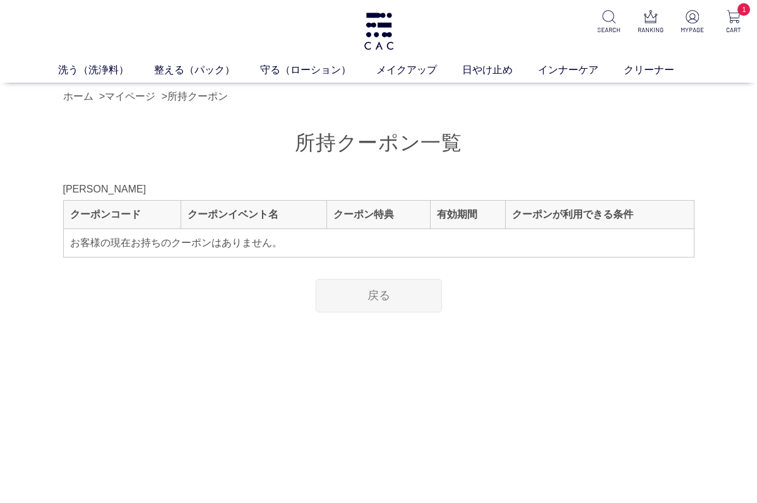
click at [378, 297] on link "戻る" at bounding box center [379, 295] width 126 height 33
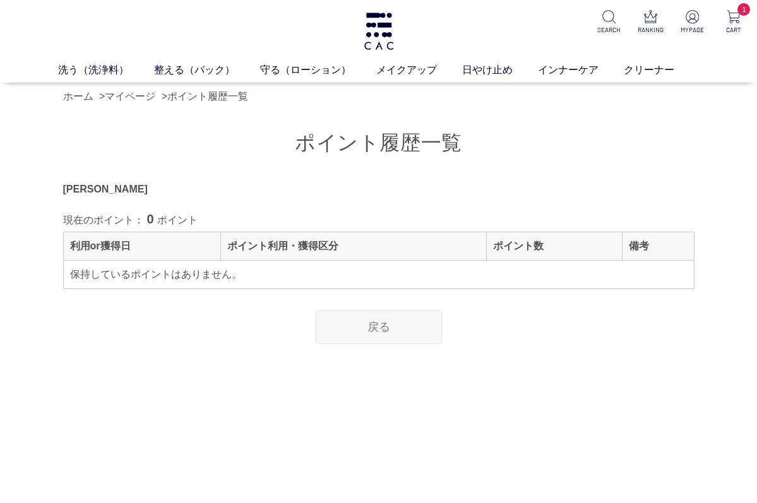
click at [406, 325] on link "戻る" at bounding box center [379, 327] width 126 height 33
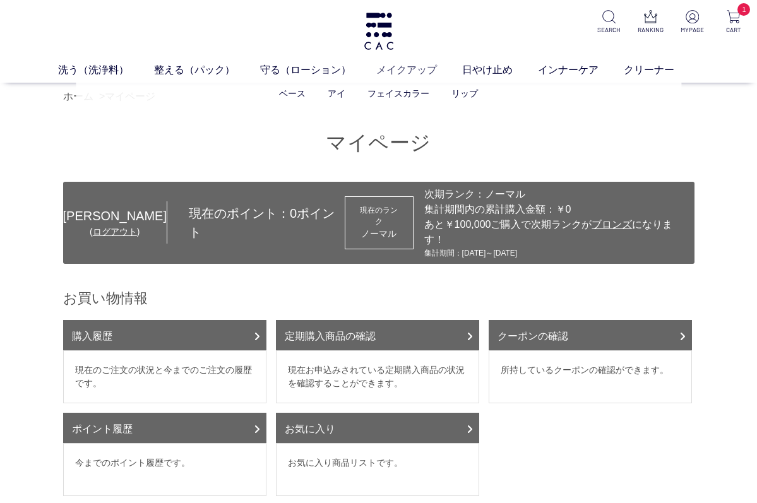
click at [415, 72] on link "メイクアップ" at bounding box center [419, 70] width 86 height 15
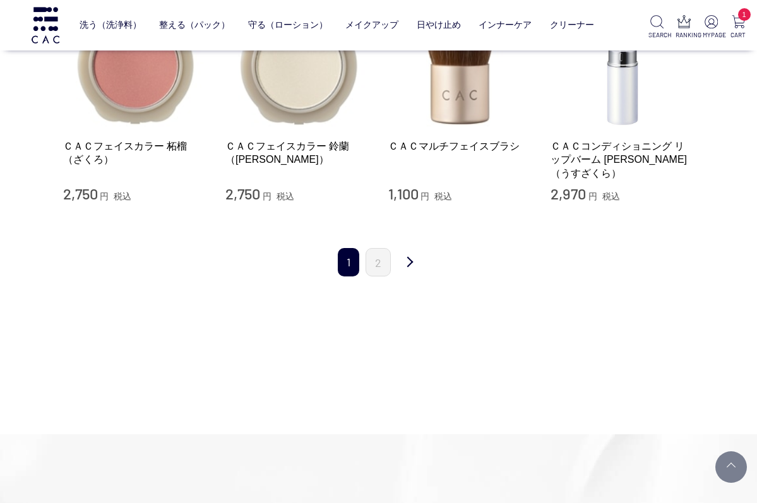
scroll to position [1555, 0]
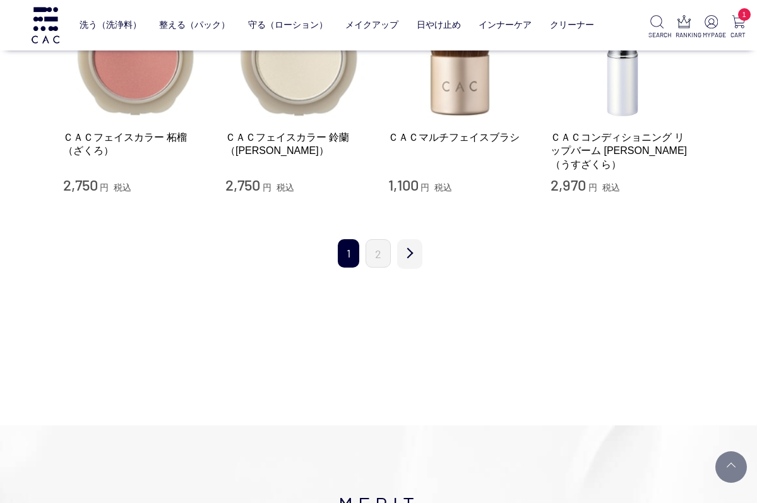
click at [412, 239] on link "次" at bounding box center [409, 254] width 25 height 30
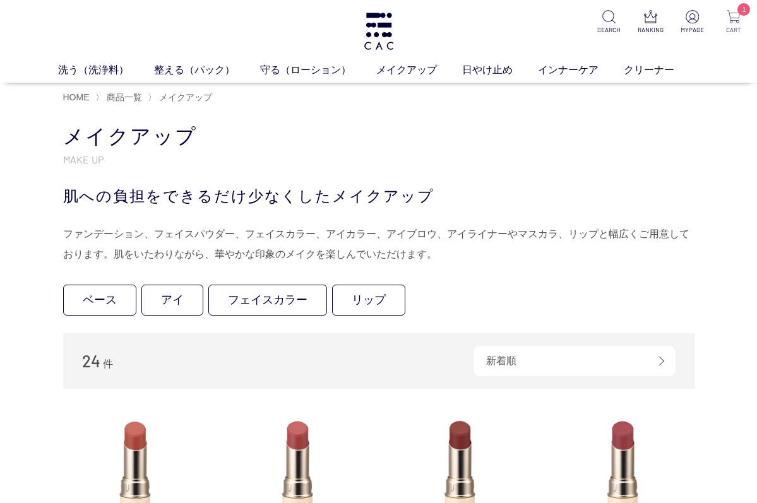
click at [735, 24] on p "1" at bounding box center [733, 17] width 27 height 15
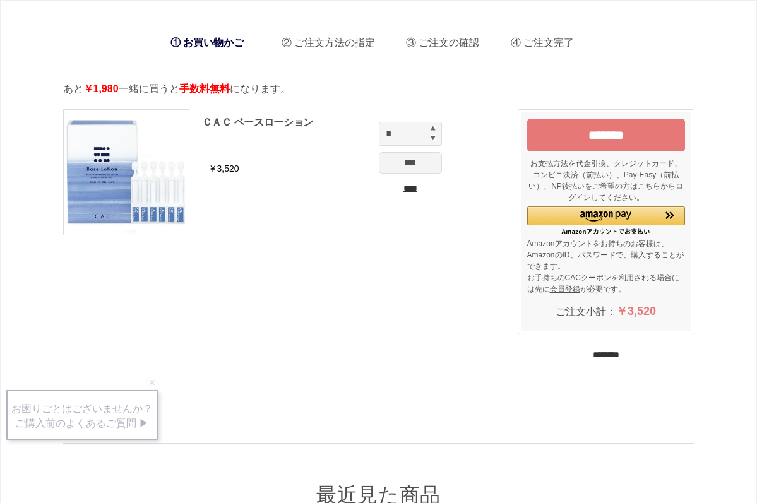
click at [605, 130] on input "*******" at bounding box center [606, 135] width 158 height 33
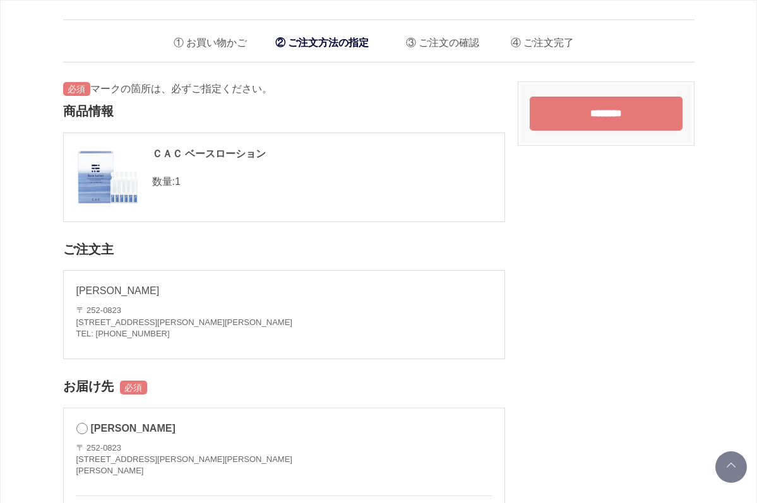
click at [574, 112] on input "********" at bounding box center [606, 114] width 153 height 34
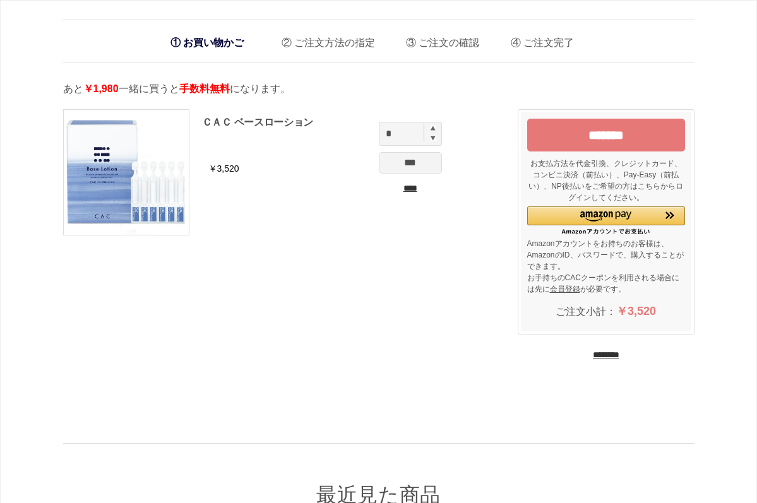
click at [600, 353] on input "********" at bounding box center [606, 355] width 27 height 12
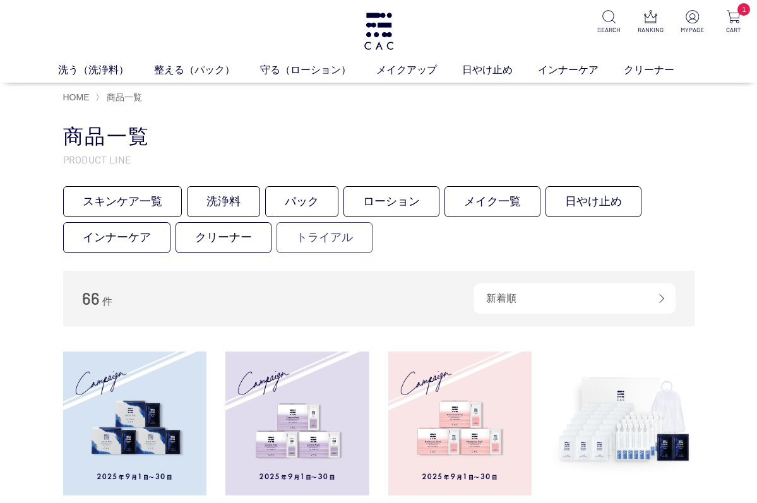
click at [345, 242] on link "トライアル" at bounding box center [325, 237] width 96 height 31
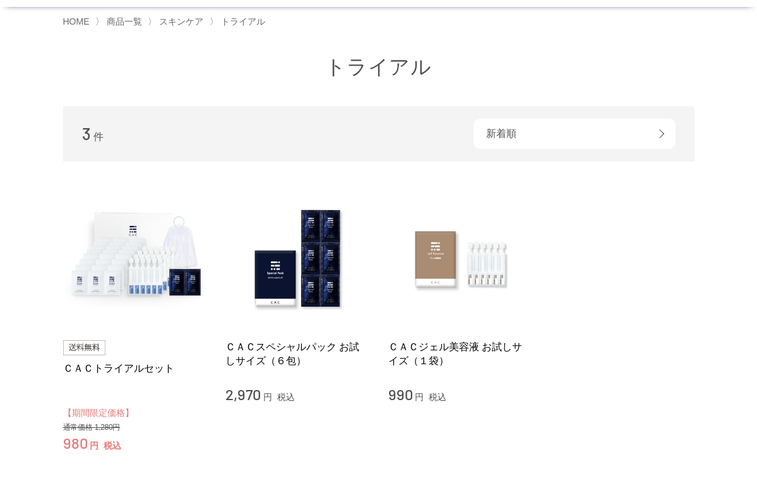
scroll to position [73, 0]
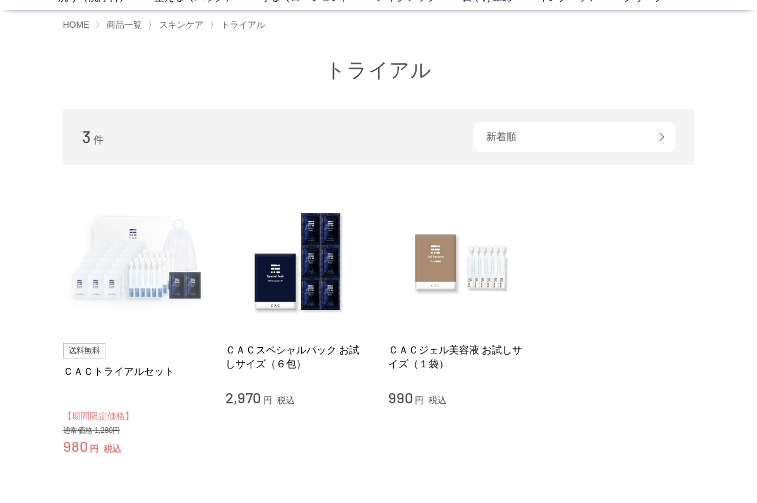
click at [141, 272] on img at bounding box center [135, 262] width 144 height 144
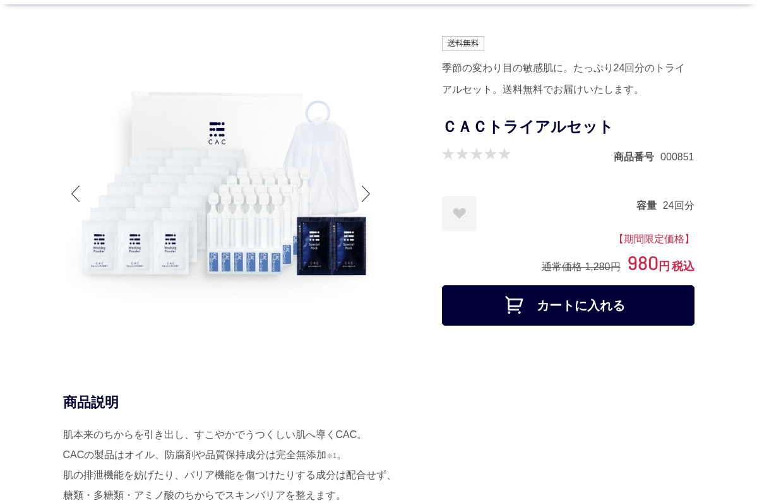
scroll to position [69, 0]
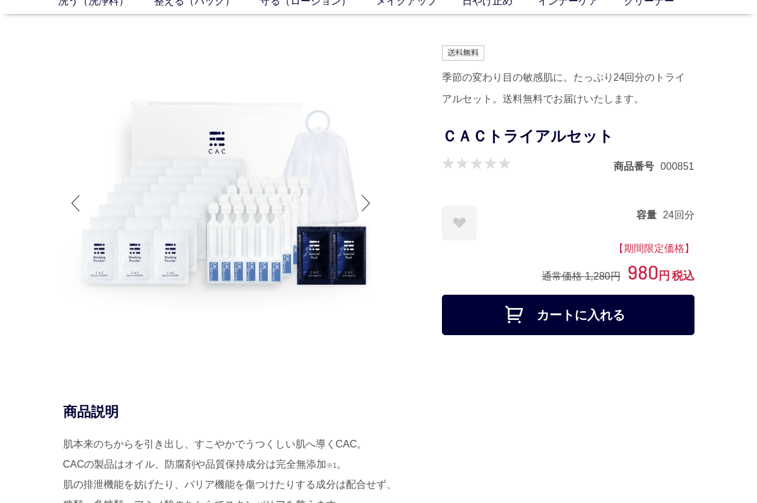
click at [573, 312] on button "カートに入れる" at bounding box center [568, 315] width 253 height 40
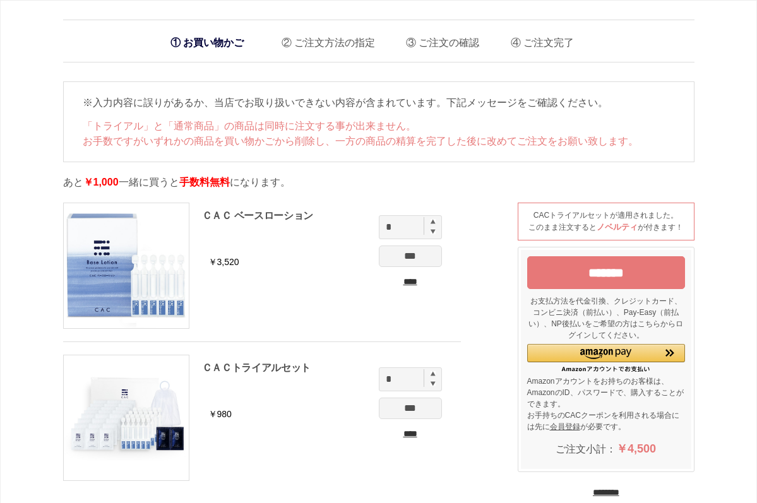
click at [418, 282] on input "****" at bounding box center [410, 281] width 63 height 13
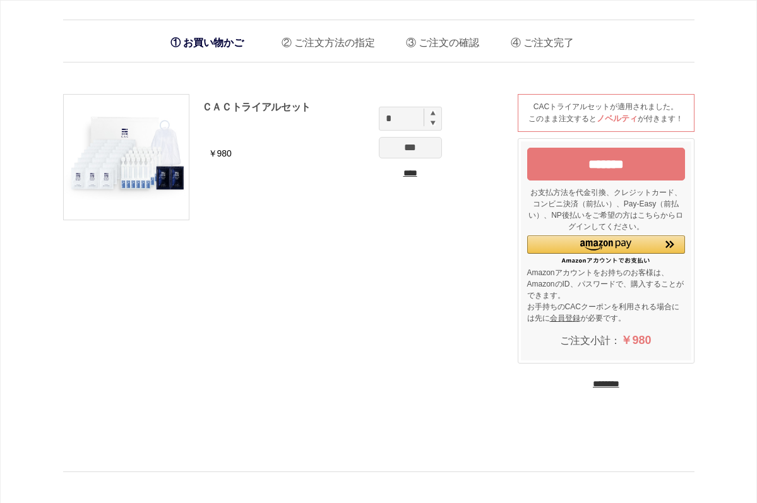
click at [629, 166] on input "*******" at bounding box center [606, 164] width 158 height 33
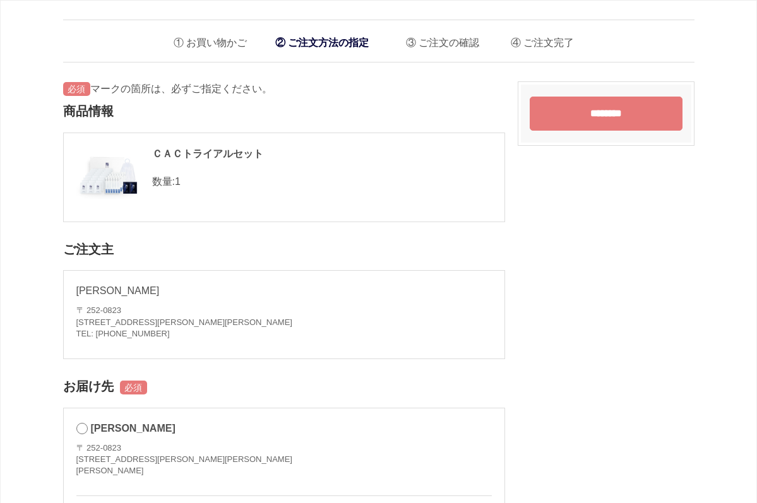
click at [635, 117] on input "********" at bounding box center [606, 114] width 153 height 34
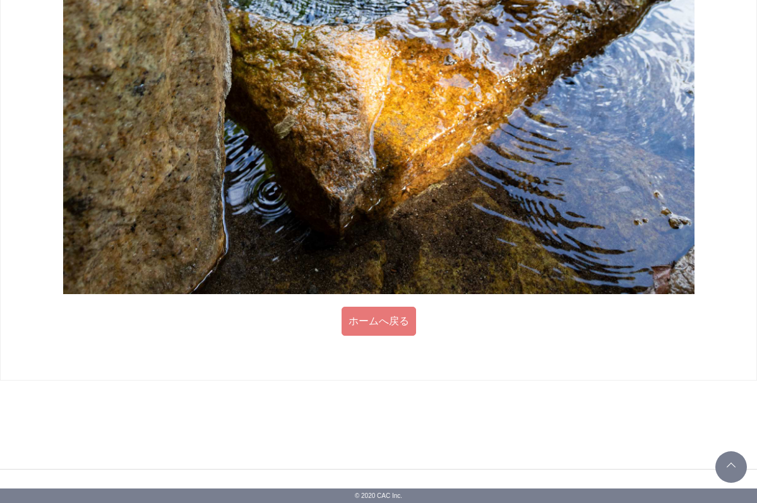
scroll to position [1253, 0]
click at [371, 323] on link "ホームへ戻る" at bounding box center [379, 321] width 75 height 29
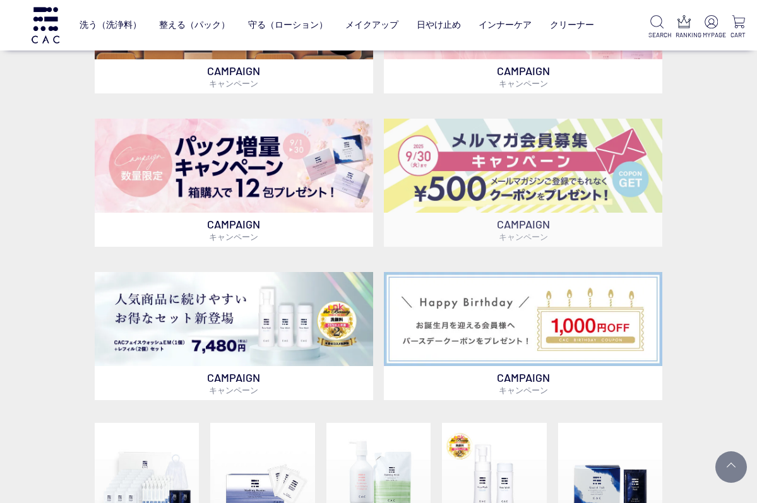
scroll to position [391, 0]
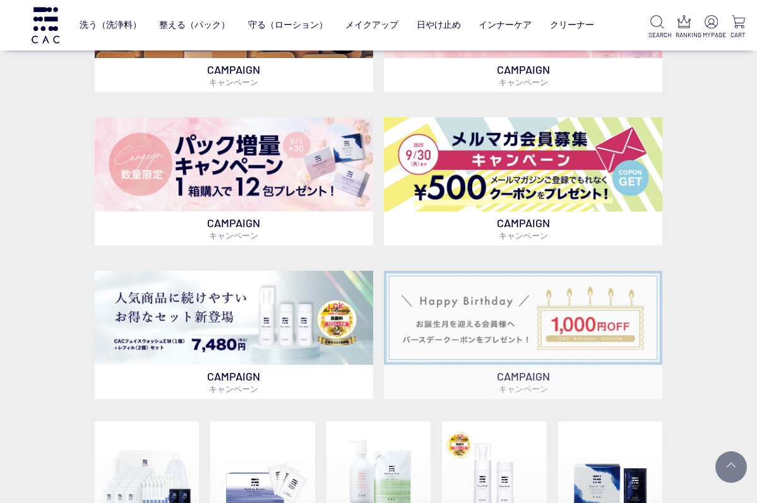
click at [535, 316] on img at bounding box center [523, 318] width 278 height 94
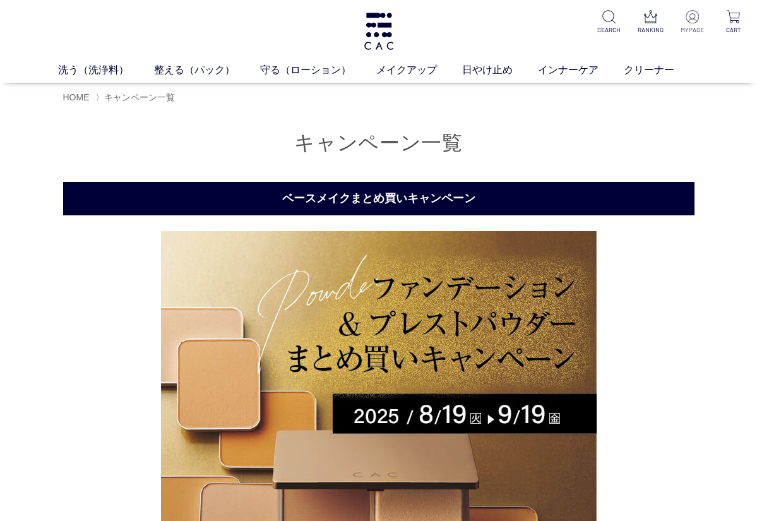
click at [691, 16] on img at bounding box center [692, 16] width 13 height 13
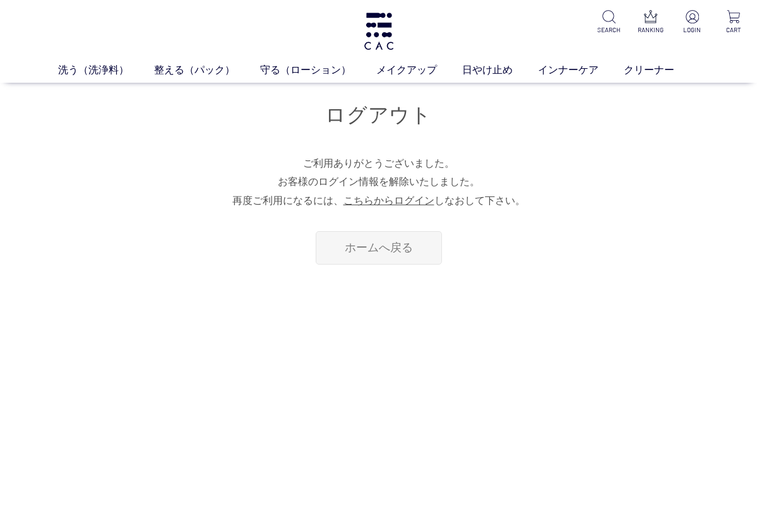
click at [355, 250] on link "ホームへ戻る" at bounding box center [379, 247] width 126 height 33
